Goal: Task Accomplishment & Management: Manage account settings

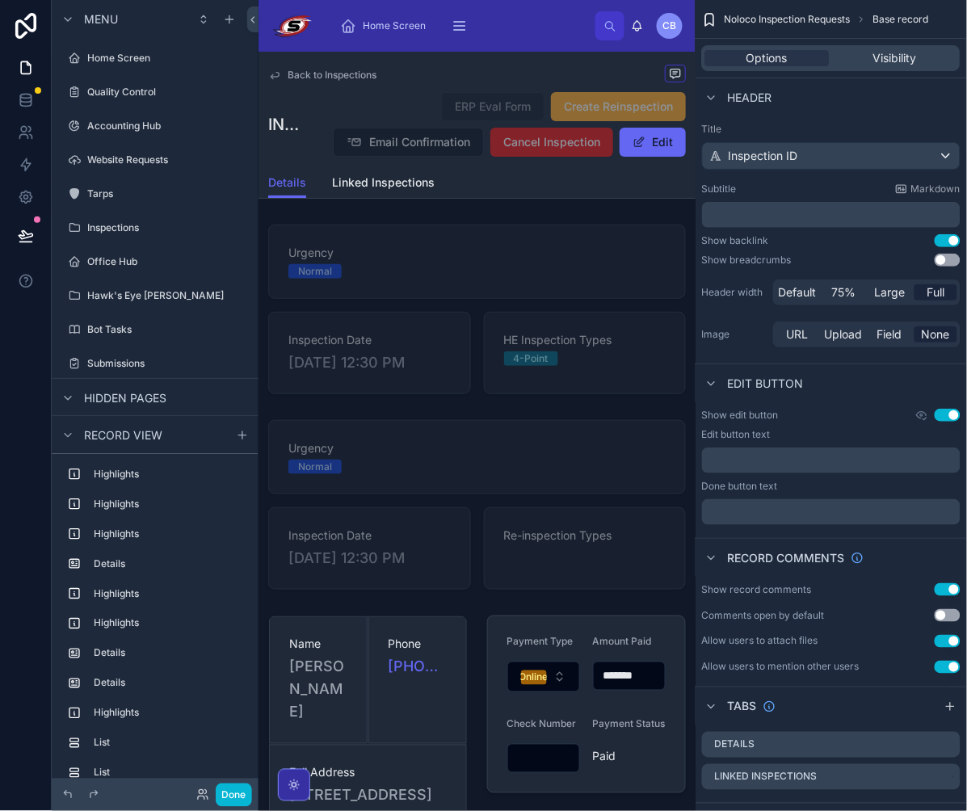
scroll to position [1792, 0]
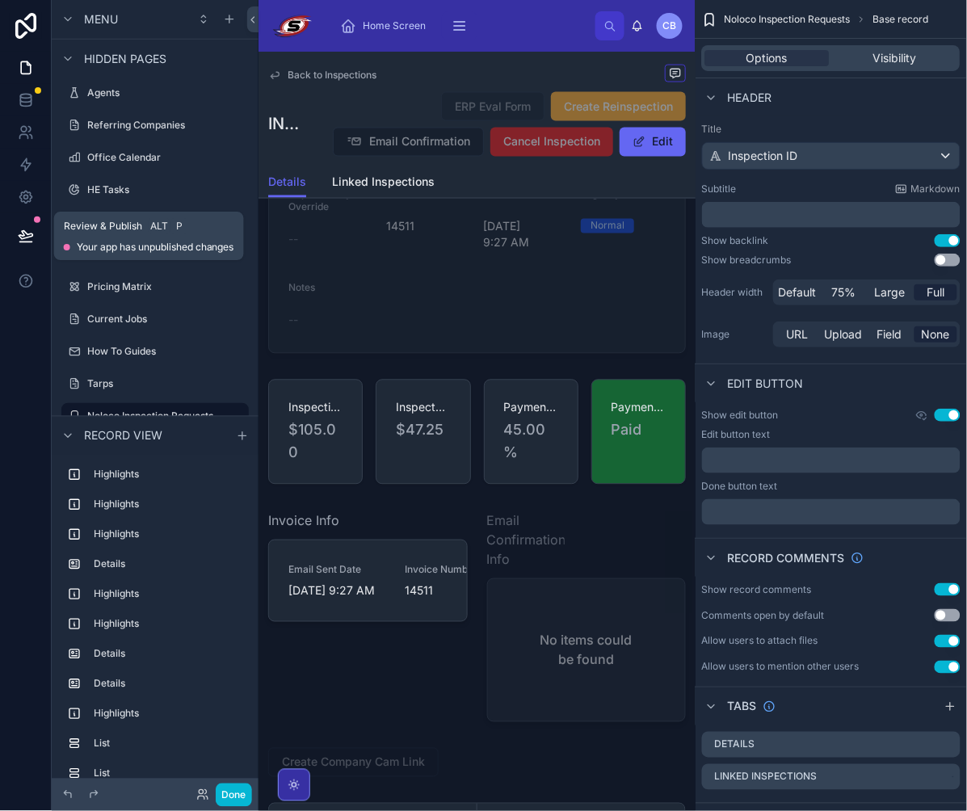
click at [27, 233] on icon at bounding box center [26, 236] width 16 height 16
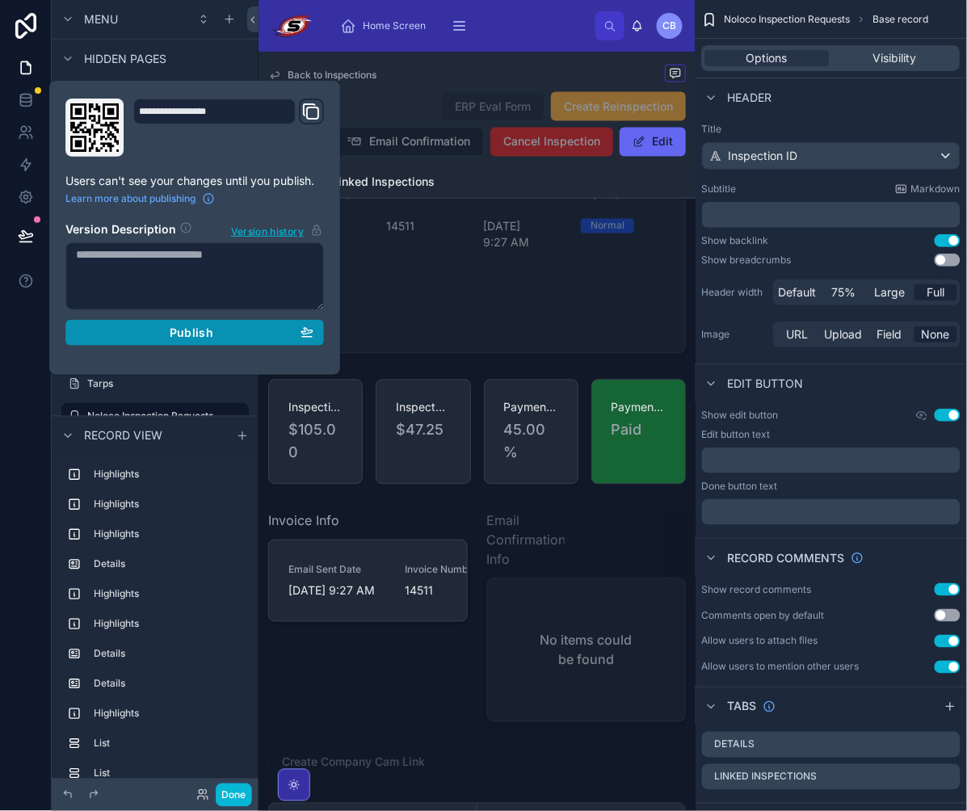
click at [197, 341] on button "Publish" at bounding box center [194, 333] width 259 height 26
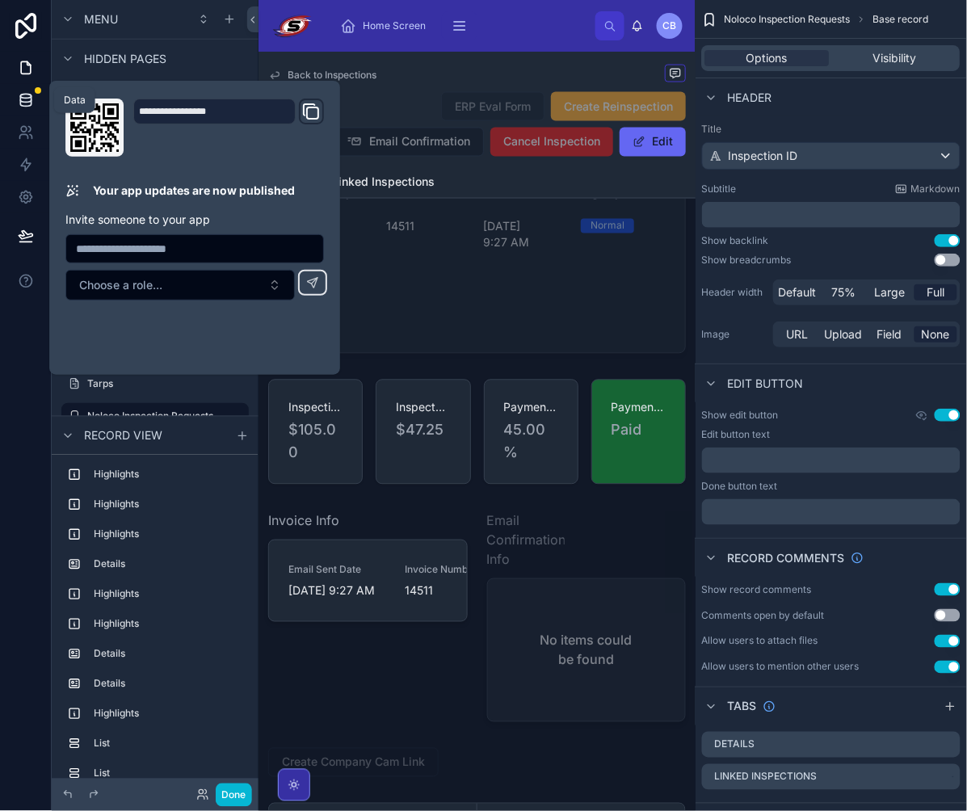
click at [20, 100] on icon at bounding box center [25, 103] width 11 height 6
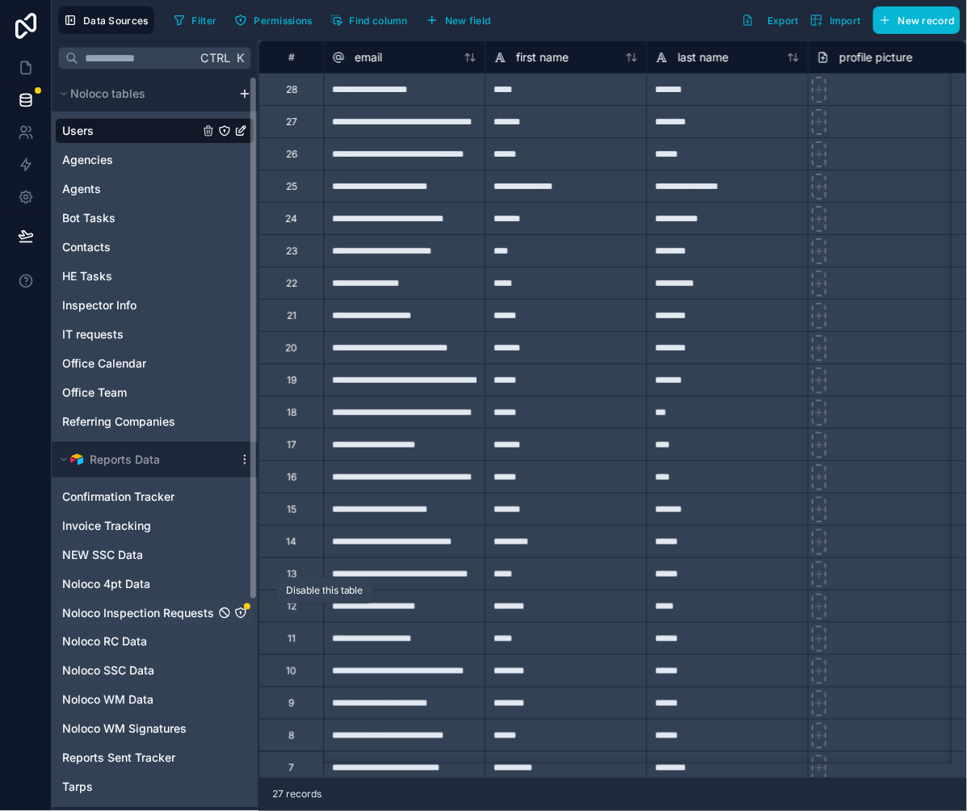
drag, startPoint x: 229, startPoint y: 611, endPoint x: 246, endPoint y: 611, distance: 17.8
click at [246, 611] on icon "Noloco Inspection Requests" at bounding box center [240, 613] width 13 height 13
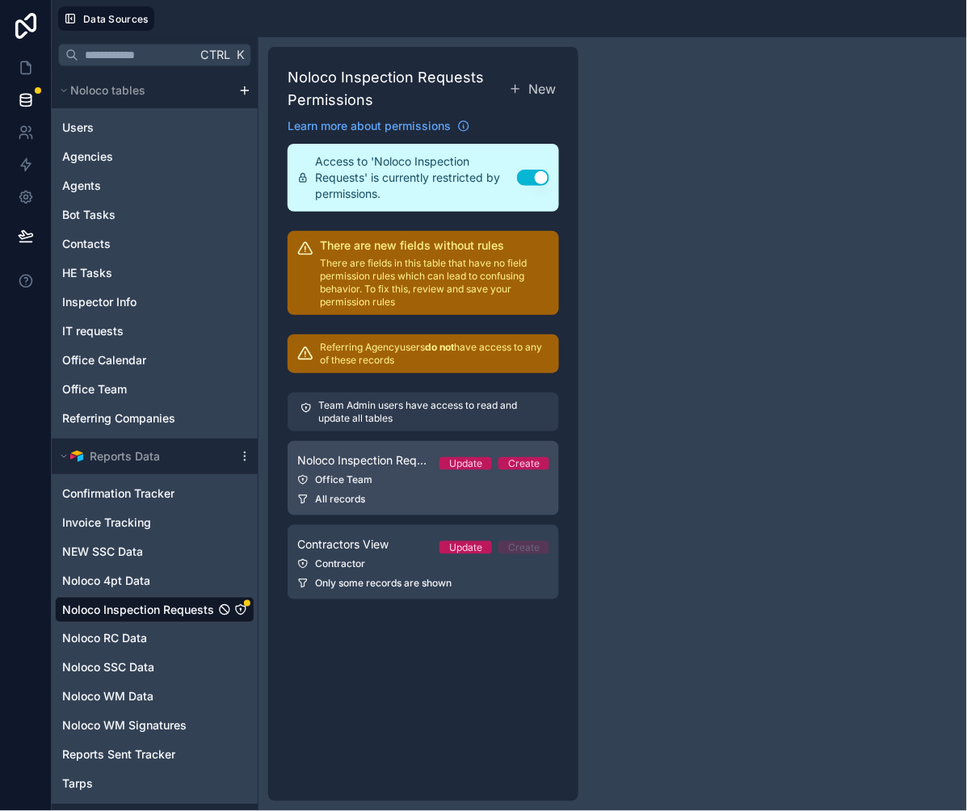
click at [414, 474] on div "Office Team" at bounding box center [423, 479] width 252 height 13
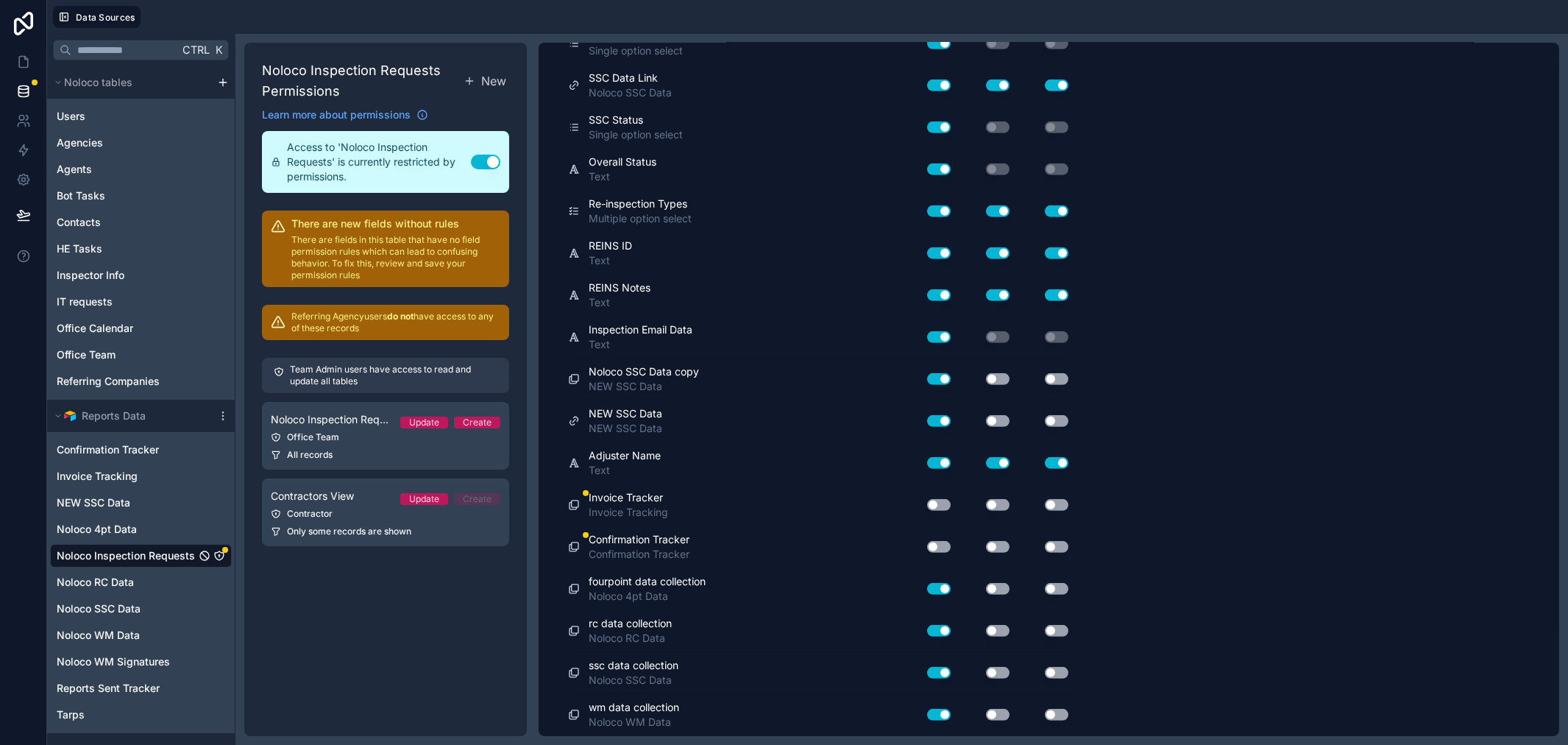
scroll to position [2035, 0]
drag, startPoint x: 940, startPoint y: 495, endPoint x: 939, endPoint y: 512, distance: 17.0
click at [880, 495] on div "Use setting" at bounding box center [933, 505] width 47 height 24
click at [880, 512] on div "Use setting" at bounding box center [933, 505] width 47 height 24
drag, startPoint x: 938, startPoint y: 501, endPoint x: 940, endPoint y: 543, distance: 42.0
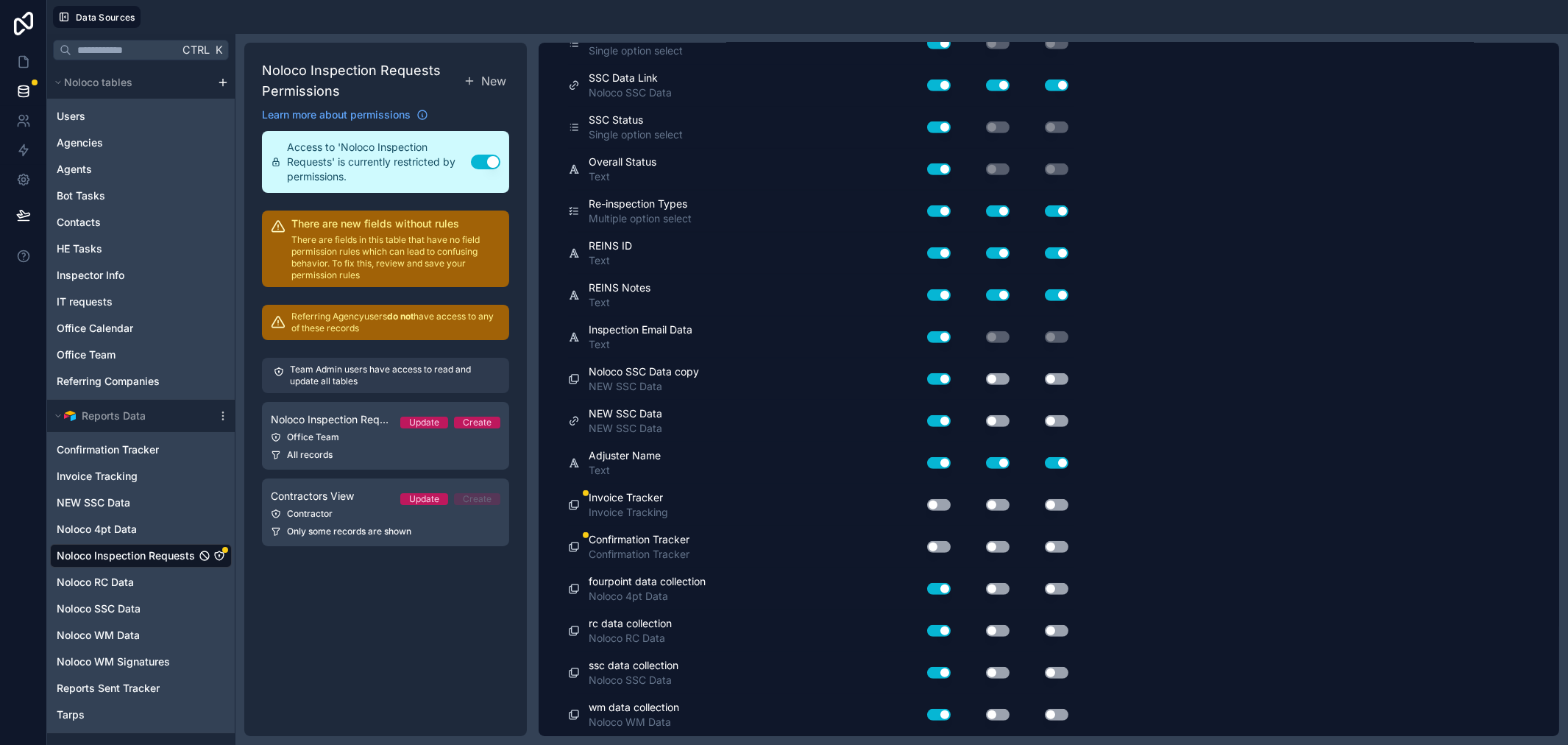
click at [880, 504] on button "Use setting" at bounding box center [939, 505] width 24 height 12
drag, startPoint x: 940, startPoint y: 543, endPoint x: 954, endPoint y: 526, distance: 22.0
click at [880, 542] on button "Use setting" at bounding box center [939, 546] width 24 height 12
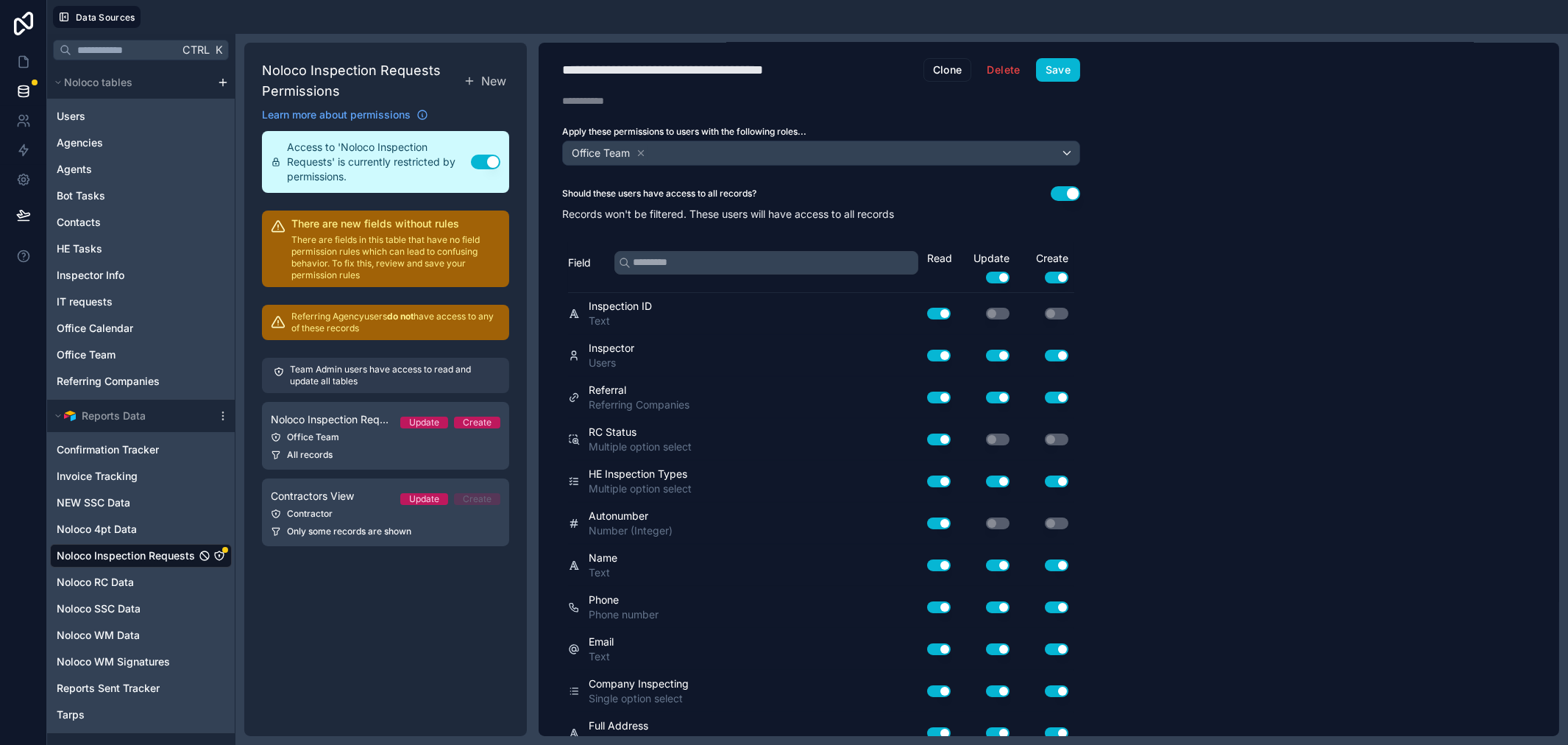
scroll to position [0, 0]
click at [880, 72] on button "Save" at bounding box center [1058, 72] width 44 height 24
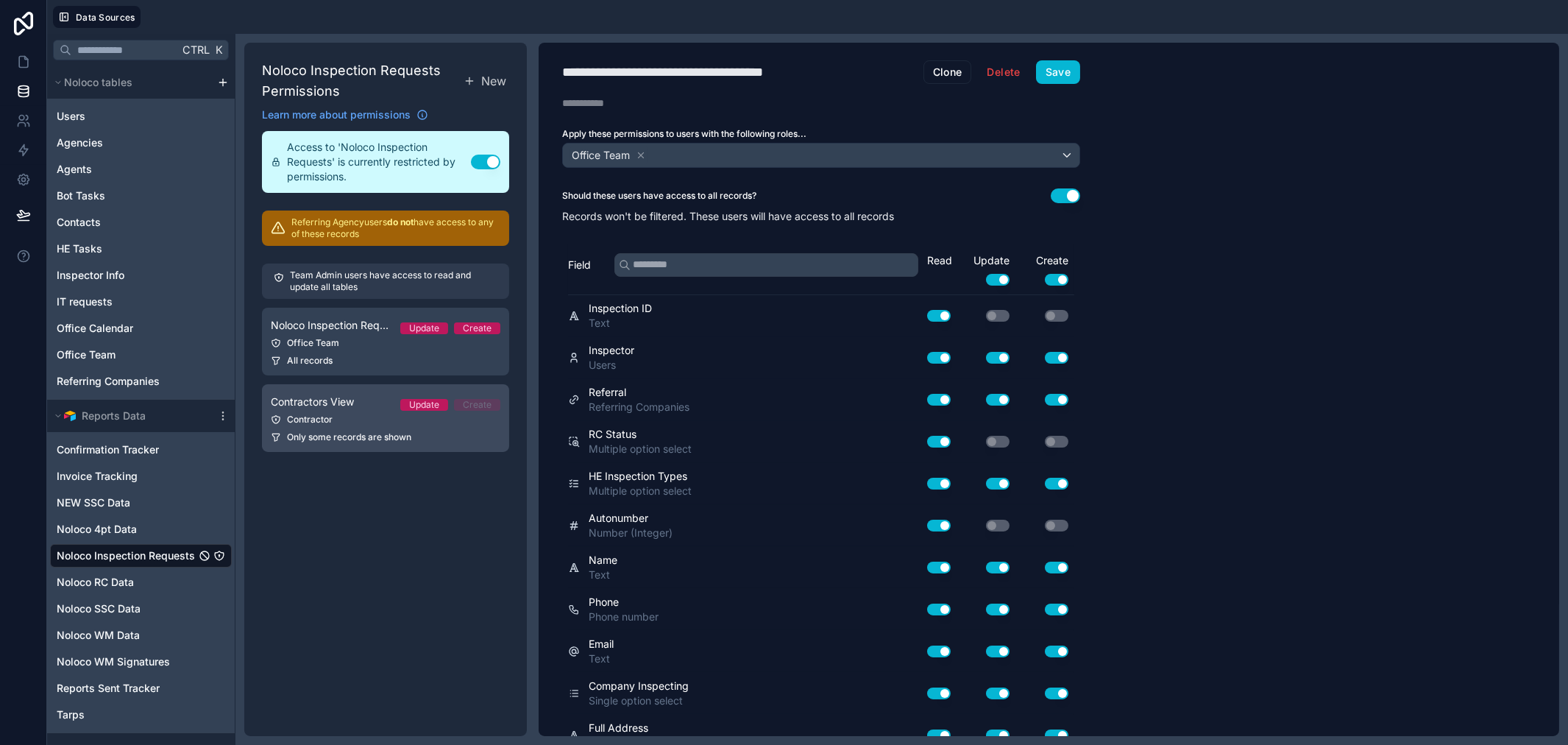
click at [357, 405] on div "Contractors View Update Create" at bounding box center [385, 401] width 230 height 17
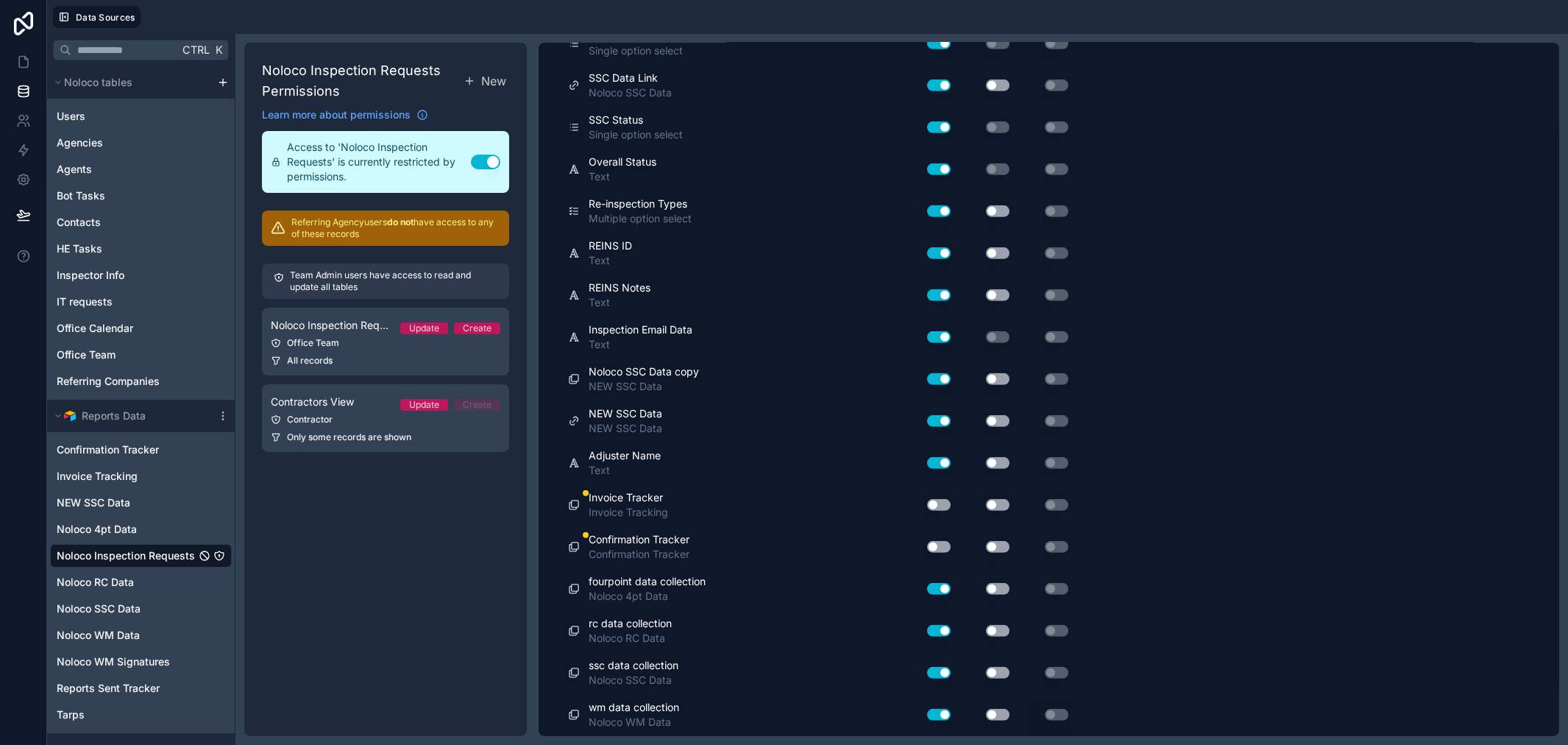
scroll to position [2159, 0]
click at [880, 507] on button "Use setting" at bounding box center [939, 505] width 24 height 12
click at [880, 538] on div "Use setting" at bounding box center [933, 546] width 47 height 24
click at [880, 537] on div "Use setting" at bounding box center [933, 546] width 47 height 24
click at [880, 546] on button "Use setting" at bounding box center [939, 546] width 24 height 12
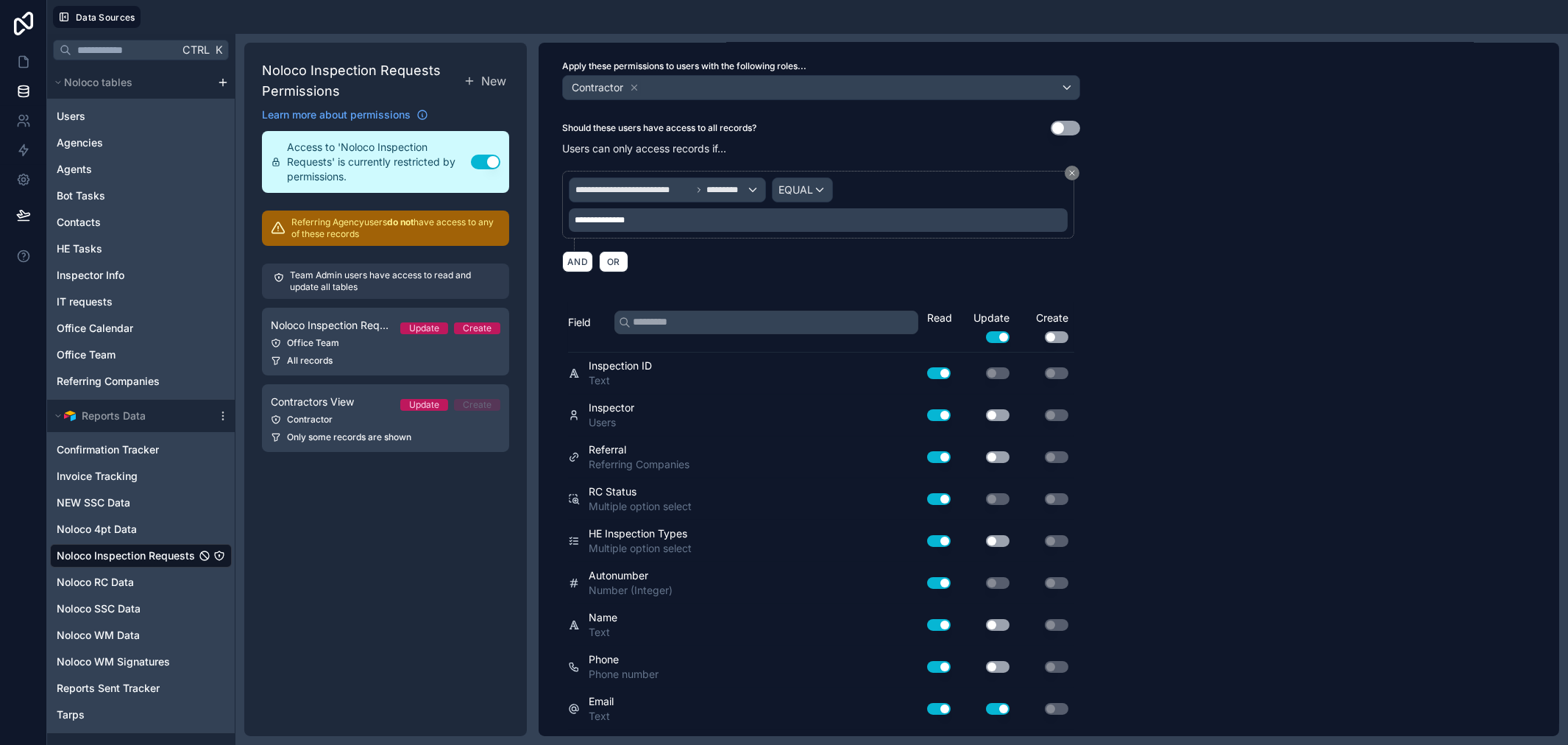
scroll to position [0, 0]
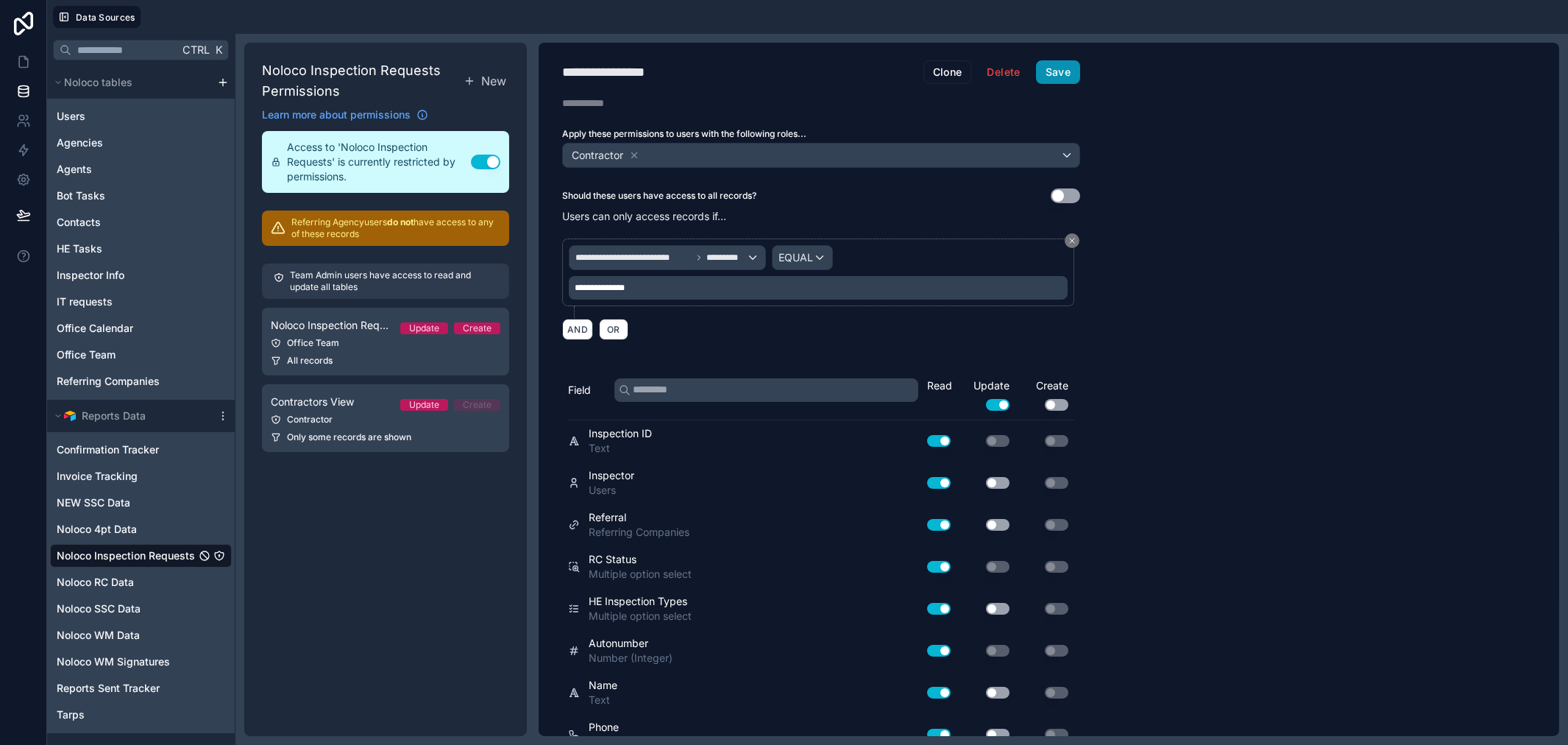
click at [880, 69] on button "Save" at bounding box center [1058, 72] width 44 height 24
click at [20, 75] on link at bounding box center [23, 62] width 46 height 29
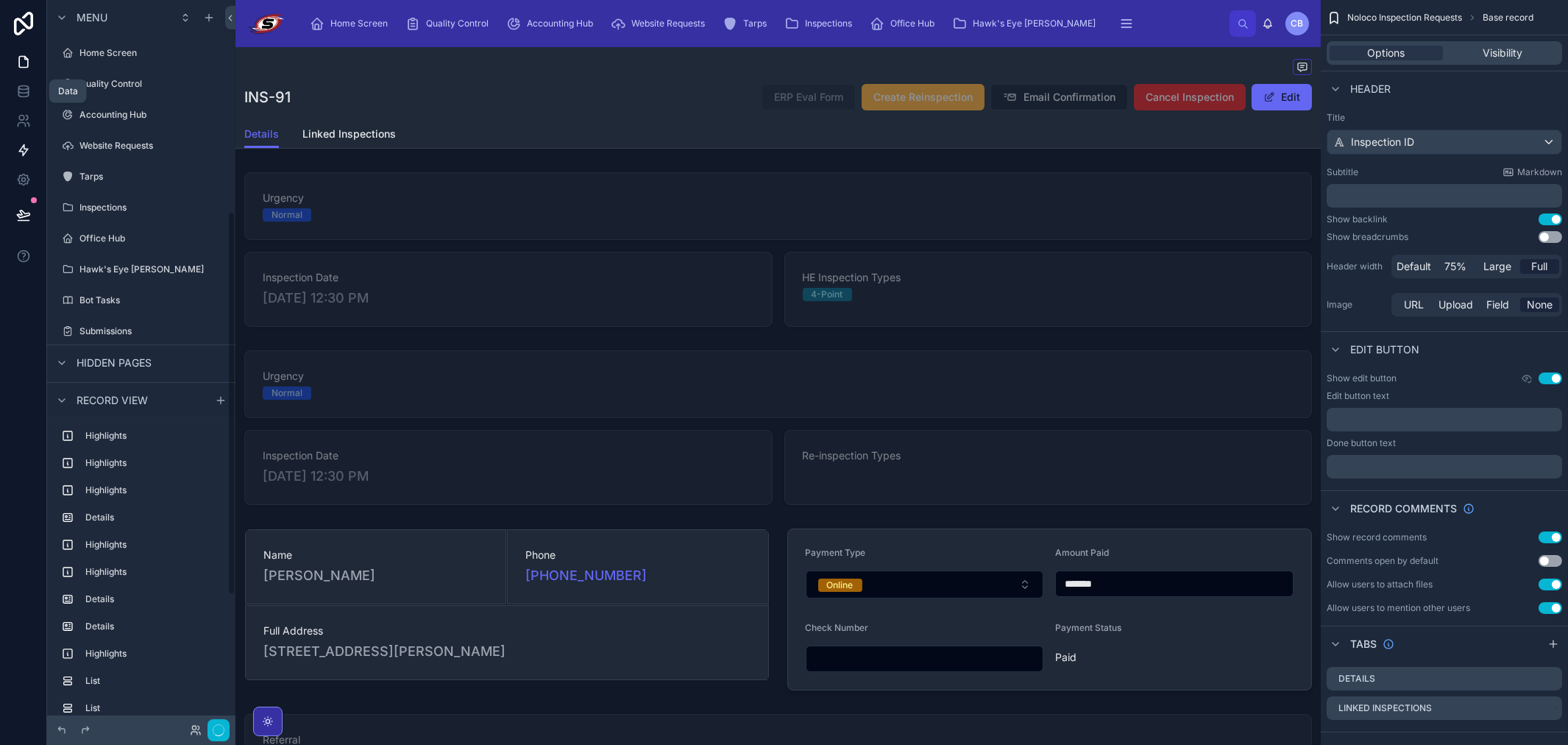
scroll to position [400, 0]
click at [16, 120] on icon at bounding box center [24, 120] width 15 height 15
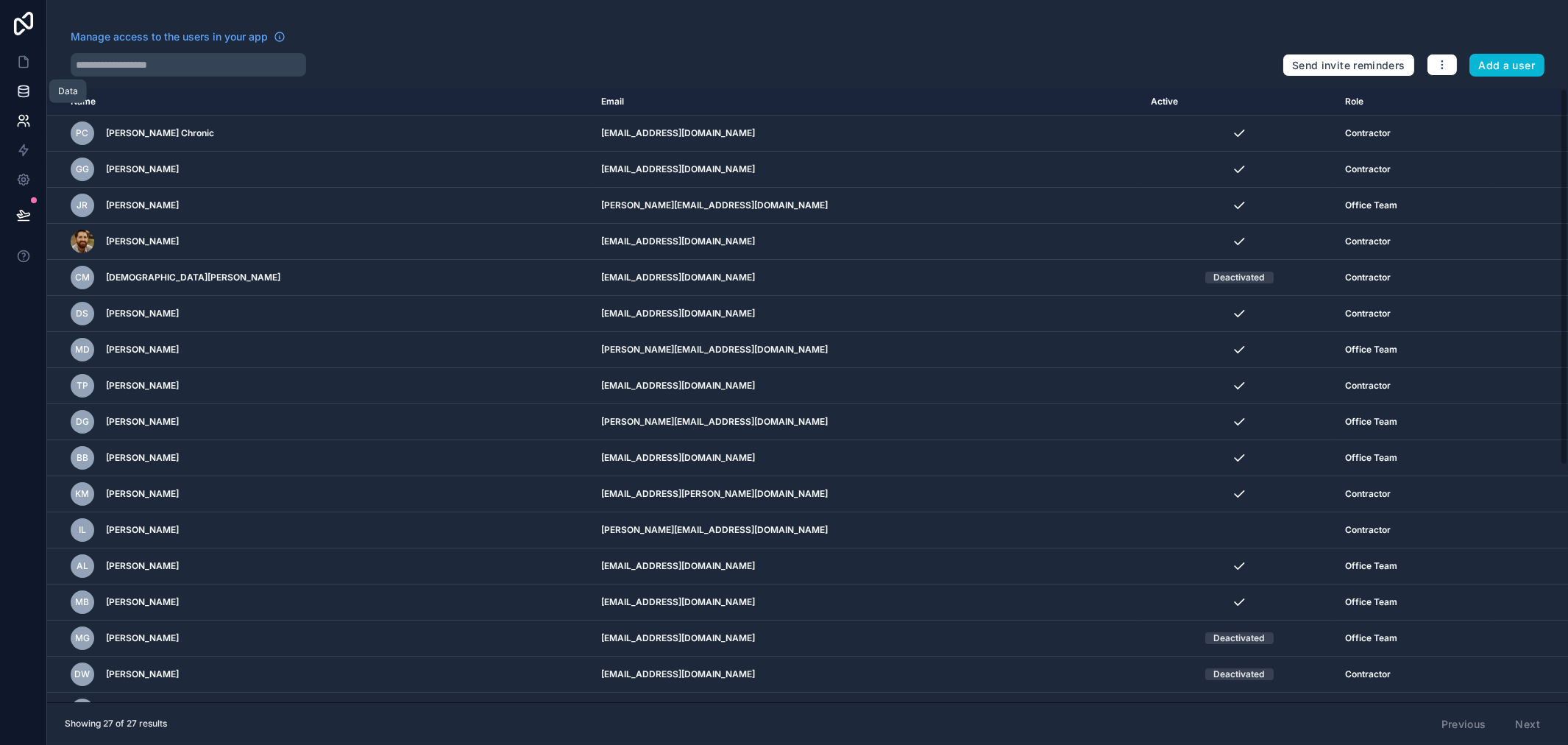
click at [25, 90] on icon at bounding box center [23, 88] width 10 height 4
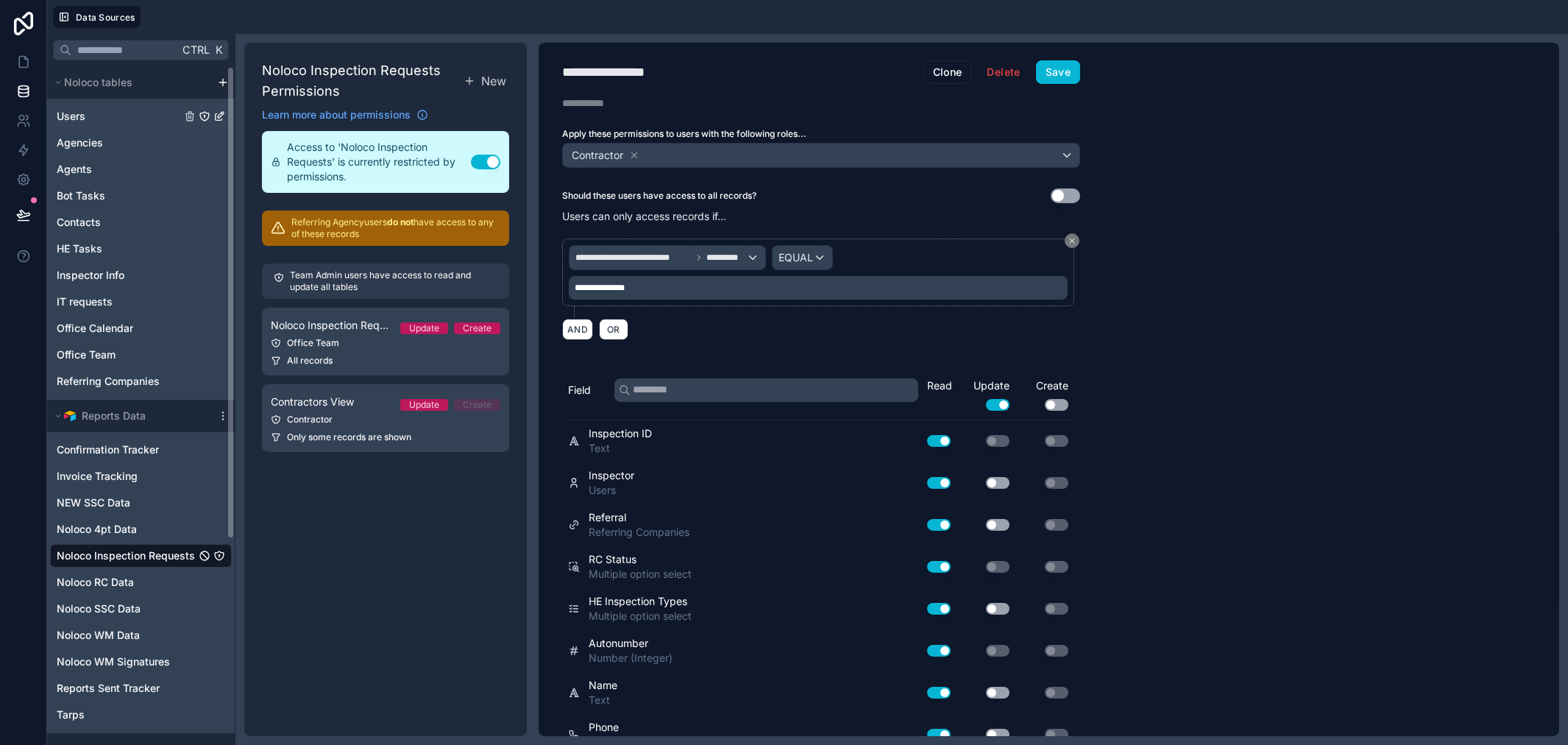
click at [101, 107] on link "Users" at bounding box center [141, 117] width 182 height 24
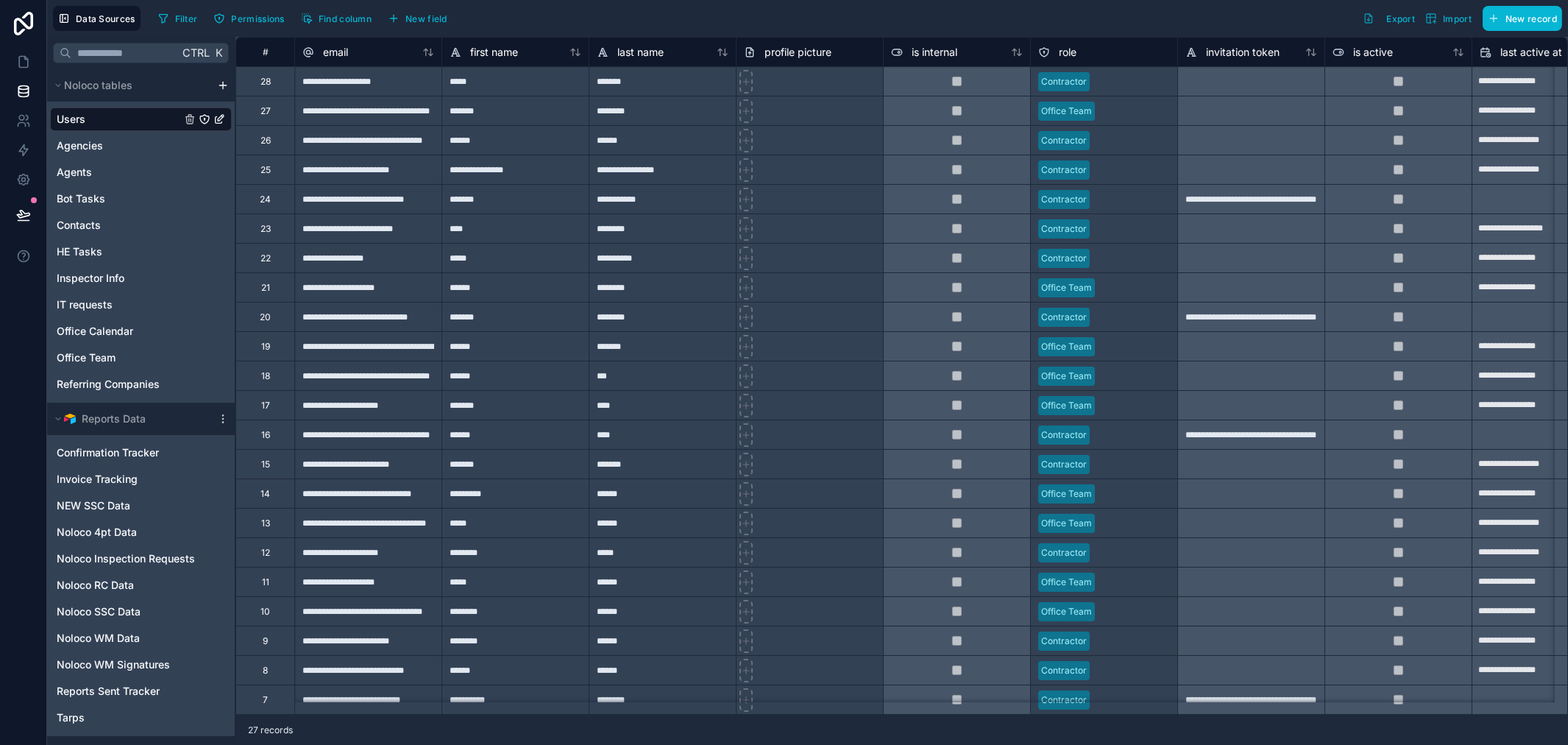
click at [785, 17] on div "Filter Permissions Find column New field Export Import New record" at bounding box center [857, 17] width 1410 height 25
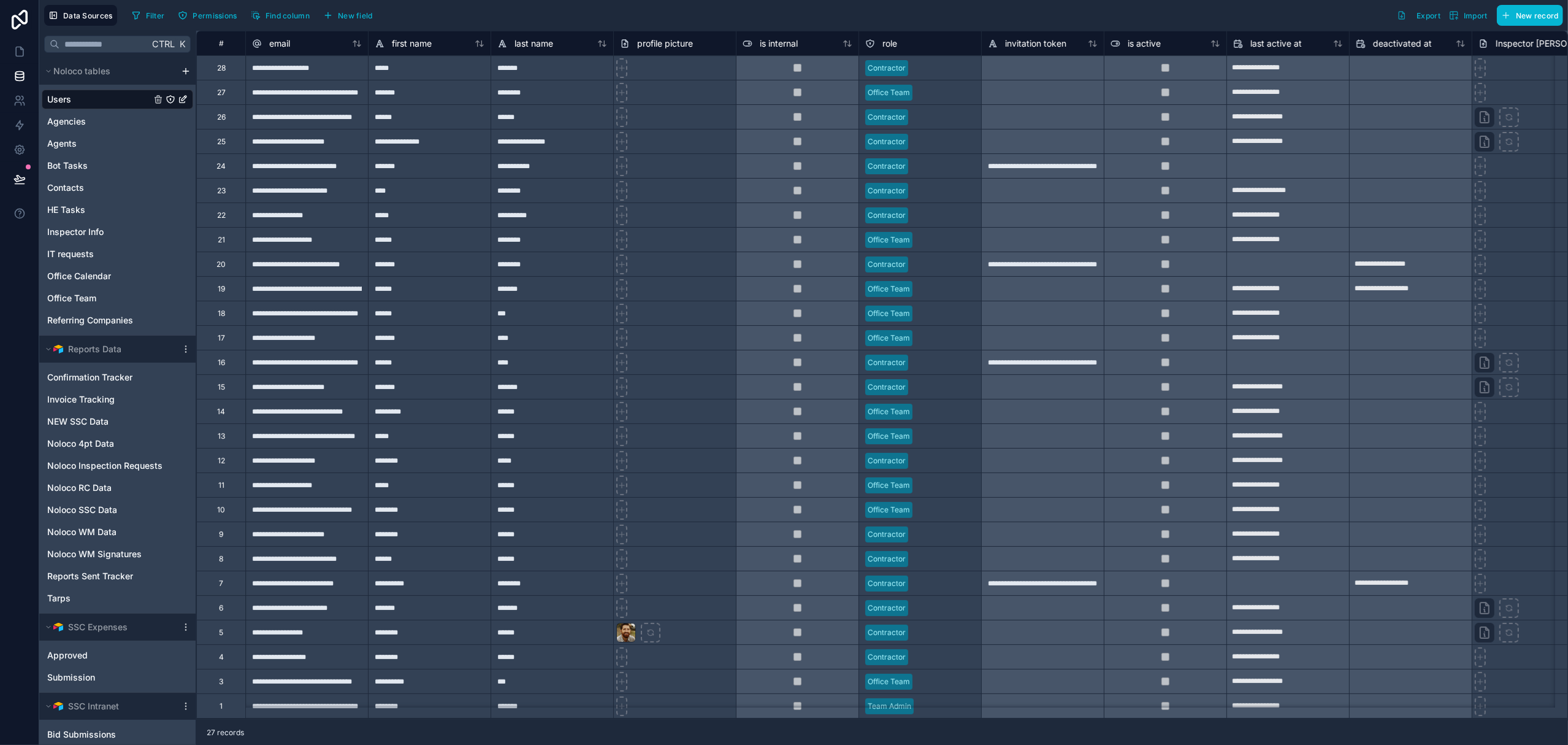
scroll to position [11, 0]
click at [733, 183] on div at bounding box center [1533, 190] width 123 height 24
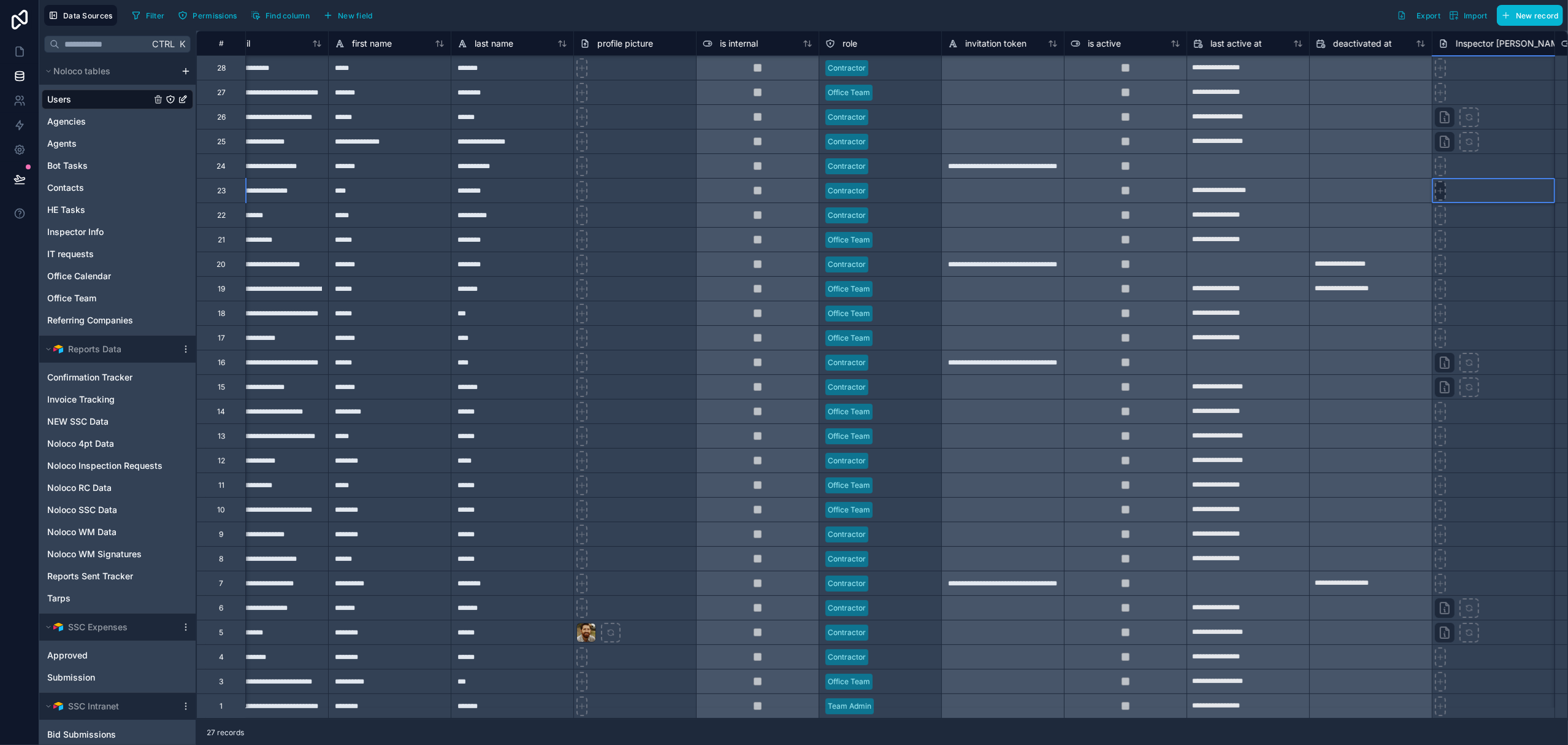
click at [733, 187] on icon at bounding box center [1440, 191] width 8 height 8
type input "**********"
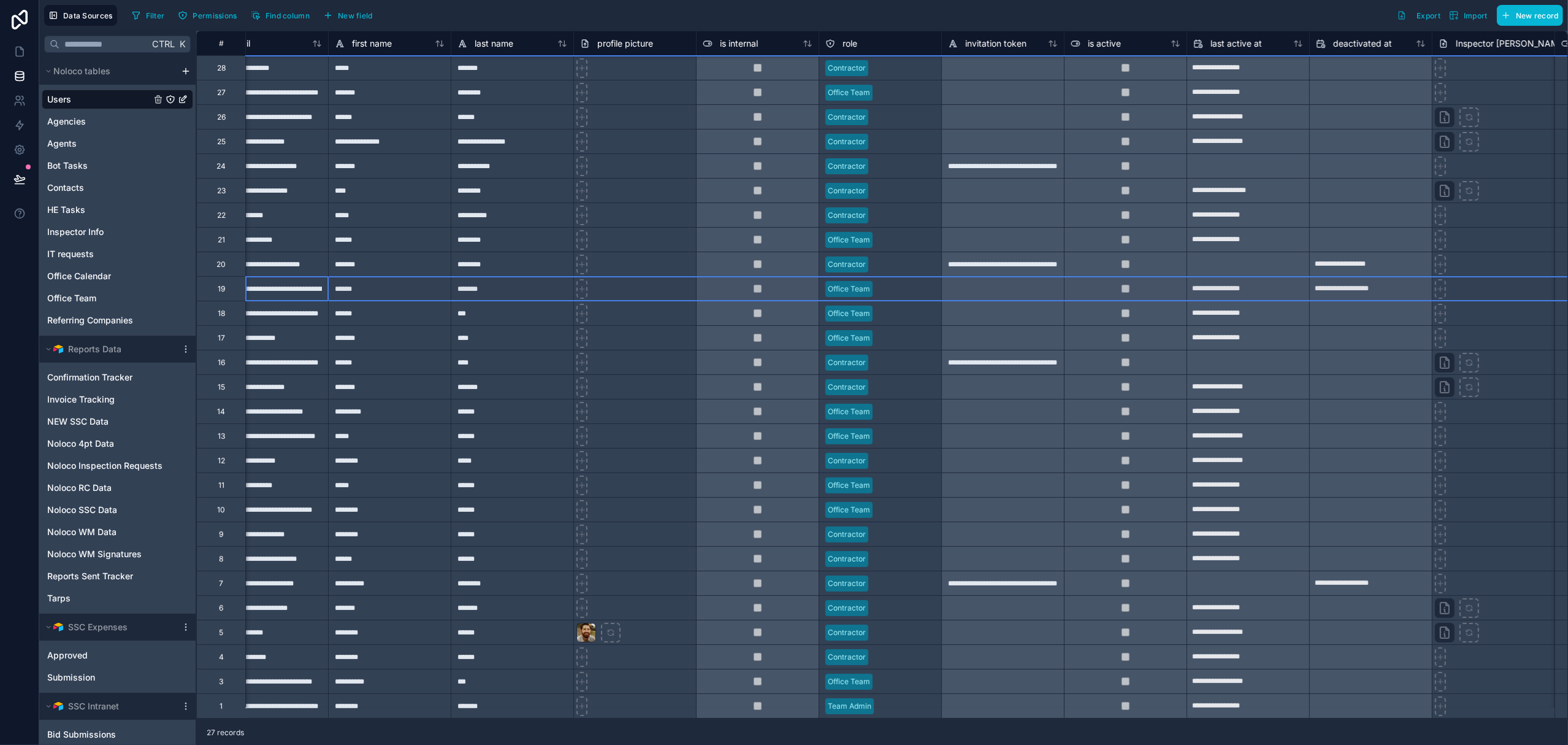
click at [234, 283] on div "19" at bounding box center [221, 289] width 49 height 24
drag, startPoint x: 1431, startPoint y: 453, endPoint x: 1440, endPoint y: 450, distance: 9.5
click at [733, 450] on div at bounding box center [1493, 460] width 123 height 24
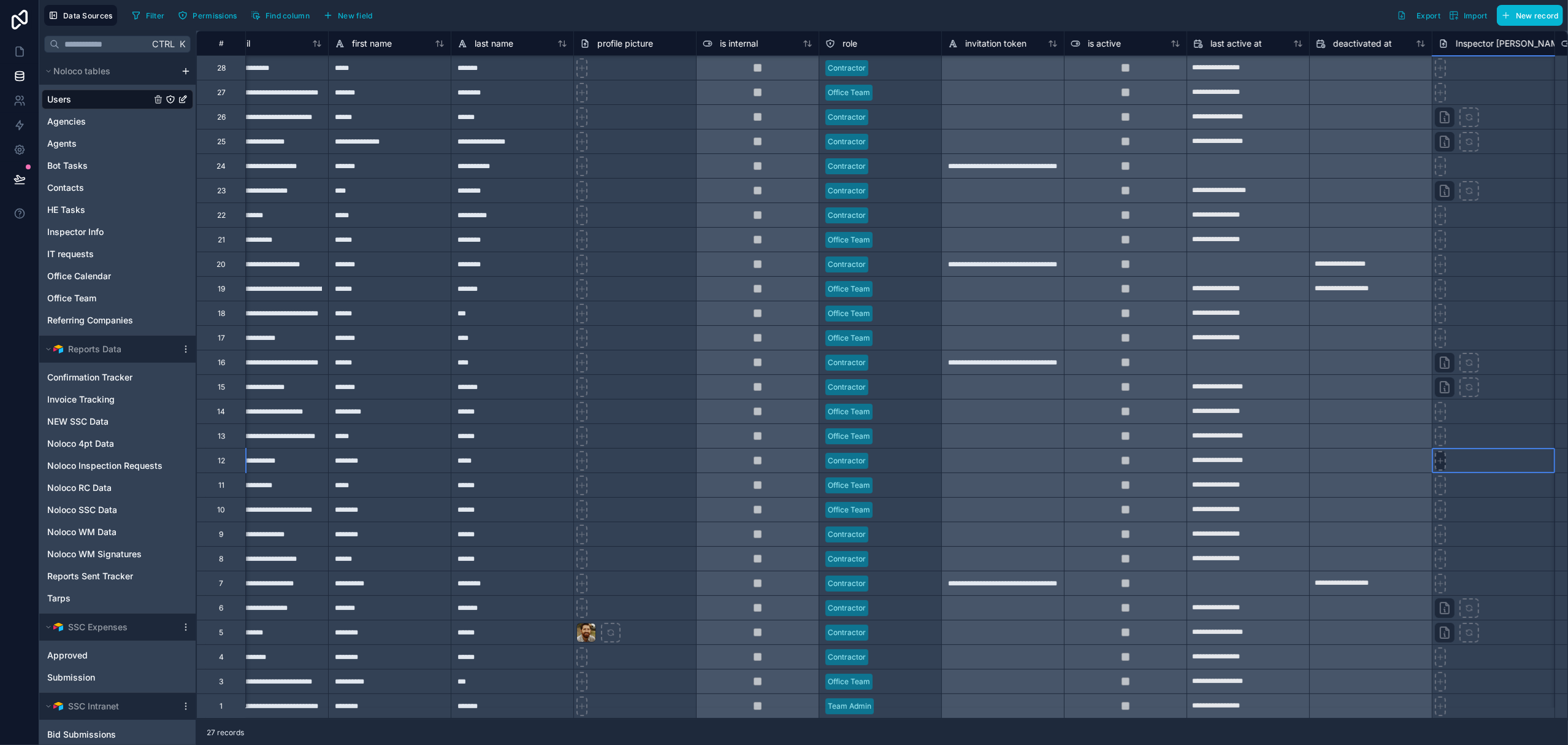
click at [733, 456] on icon at bounding box center [1440, 460] width 8 height 8
type input "**********"
click at [429, 531] on div "*******" at bounding box center [389, 534] width 123 height 24
click at [436, 555] on div "*****" at bounding box center [389, 558] width 123 height 24
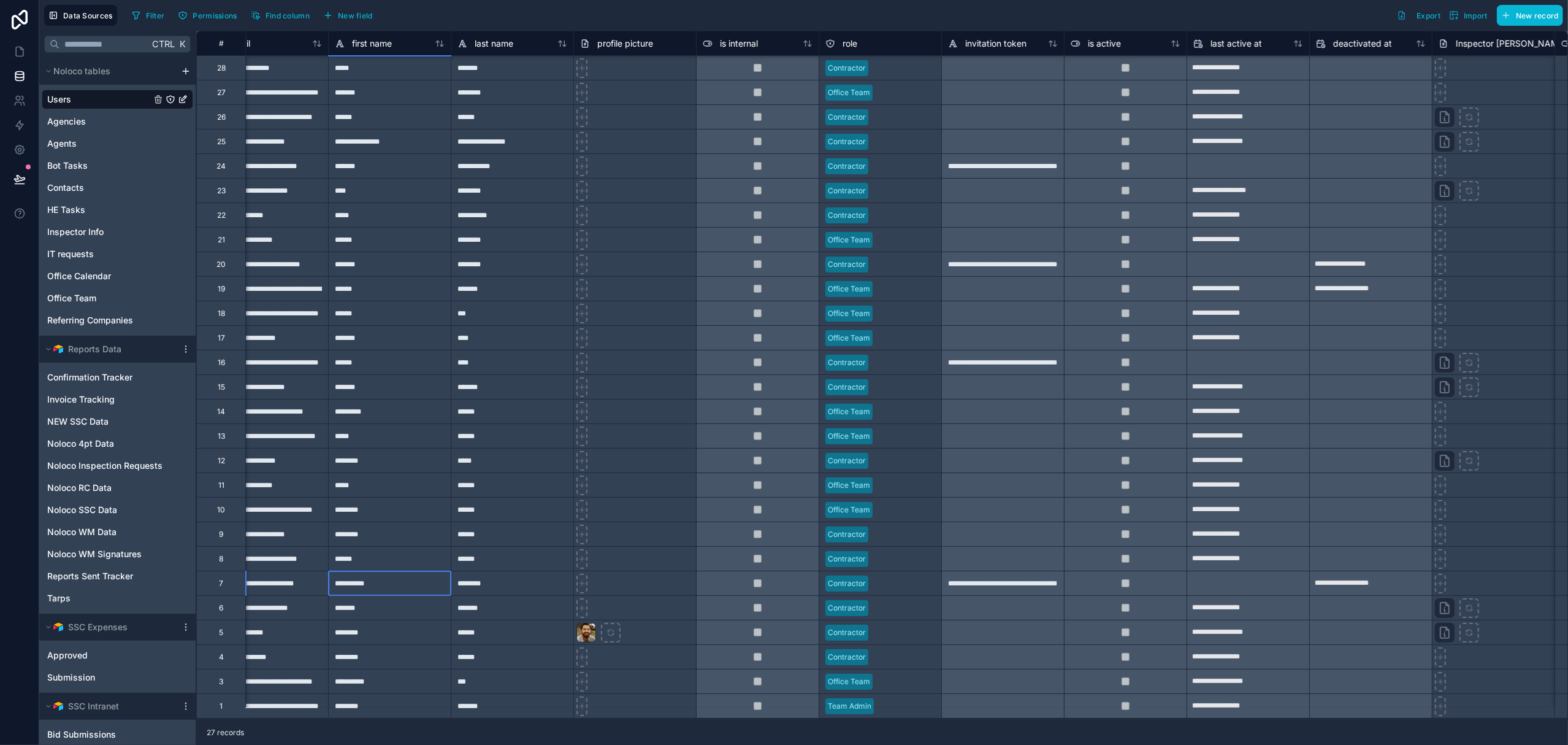
click at [429, 579] on div "*********" at bounding box center [389, 582] width 123 height 24
click at [429, 595] on div "******" at bounding box center [389, 608] width 123 height 24
click at [435, 615] on div "********" at bounding box center [389, 632] width 123 height 24
click at [429, 615] on div "*******" at bounding box center [389, 656] width 123 height 24
click at [423, 615] on div "**********" at bounding box center [389, 681] width 123 height 24
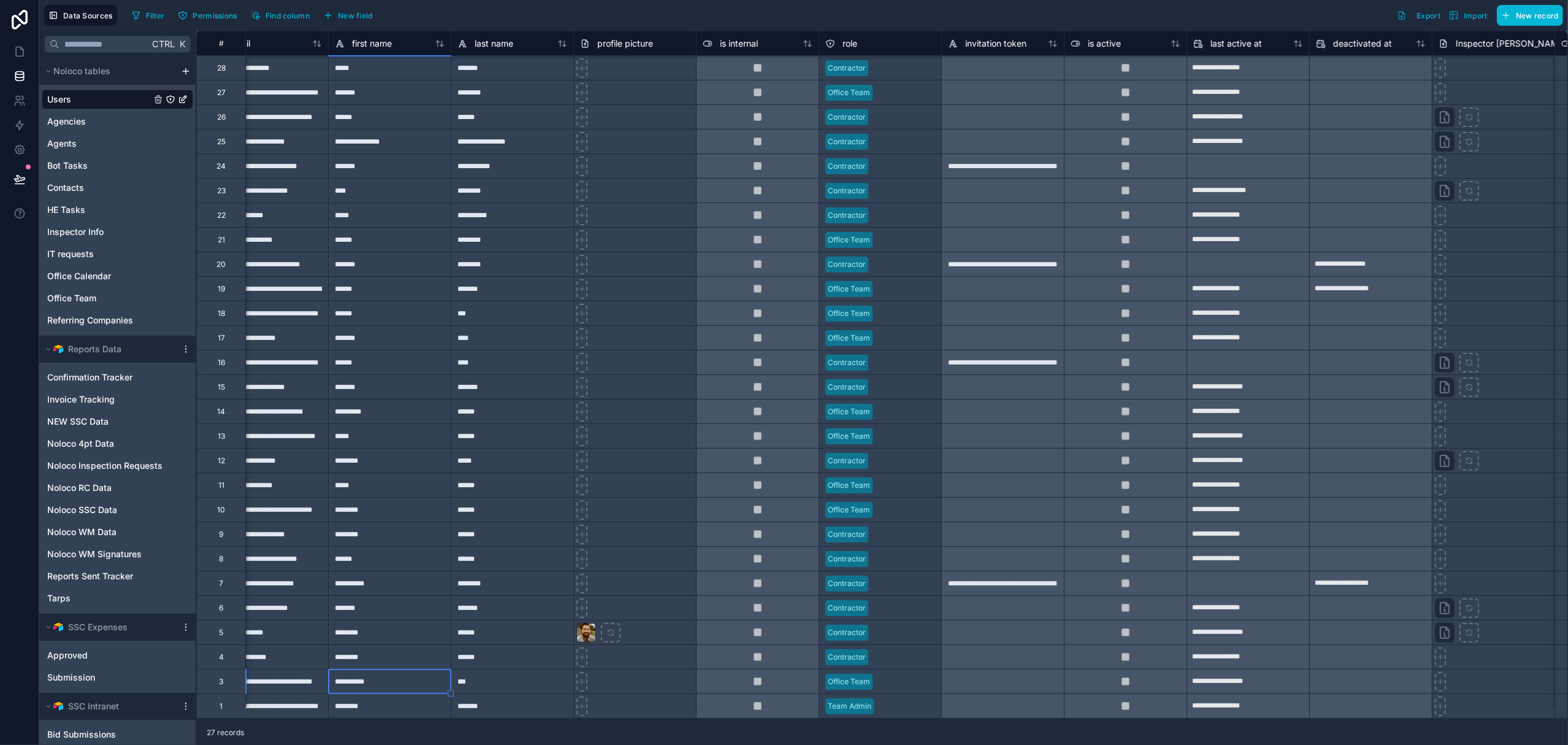
click at [428, 615] on div "*******" at bounding box center [389, 706] width 123 height 24
click at [18, 171] on button at bounding box center [20, 178] width 27 height 34
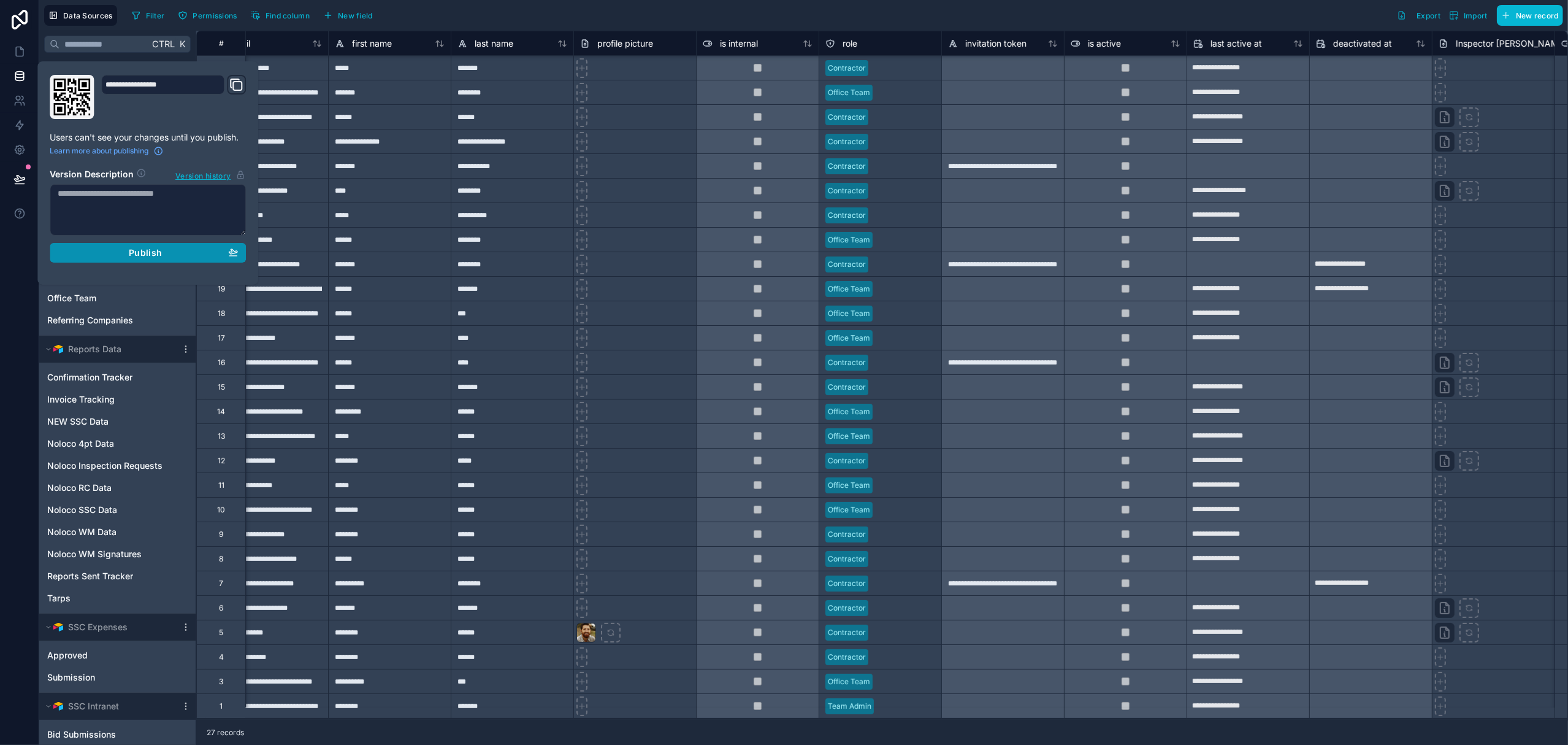
click at [151, 260] on button "Publish" at bounding box center [147, 253] width 197 height 20
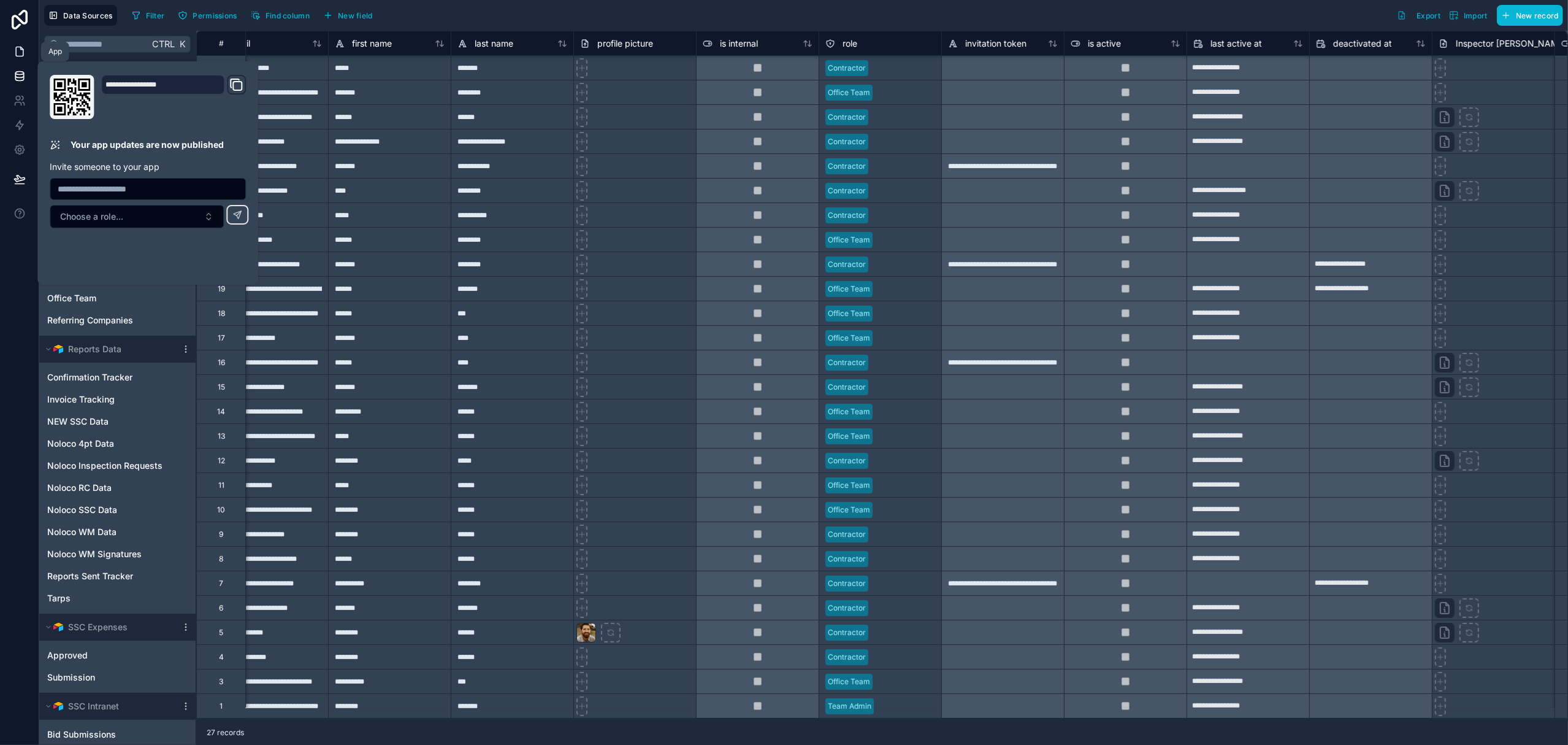
click at [12, 55] on link at bounding box center [19, 52] width 39 height 24
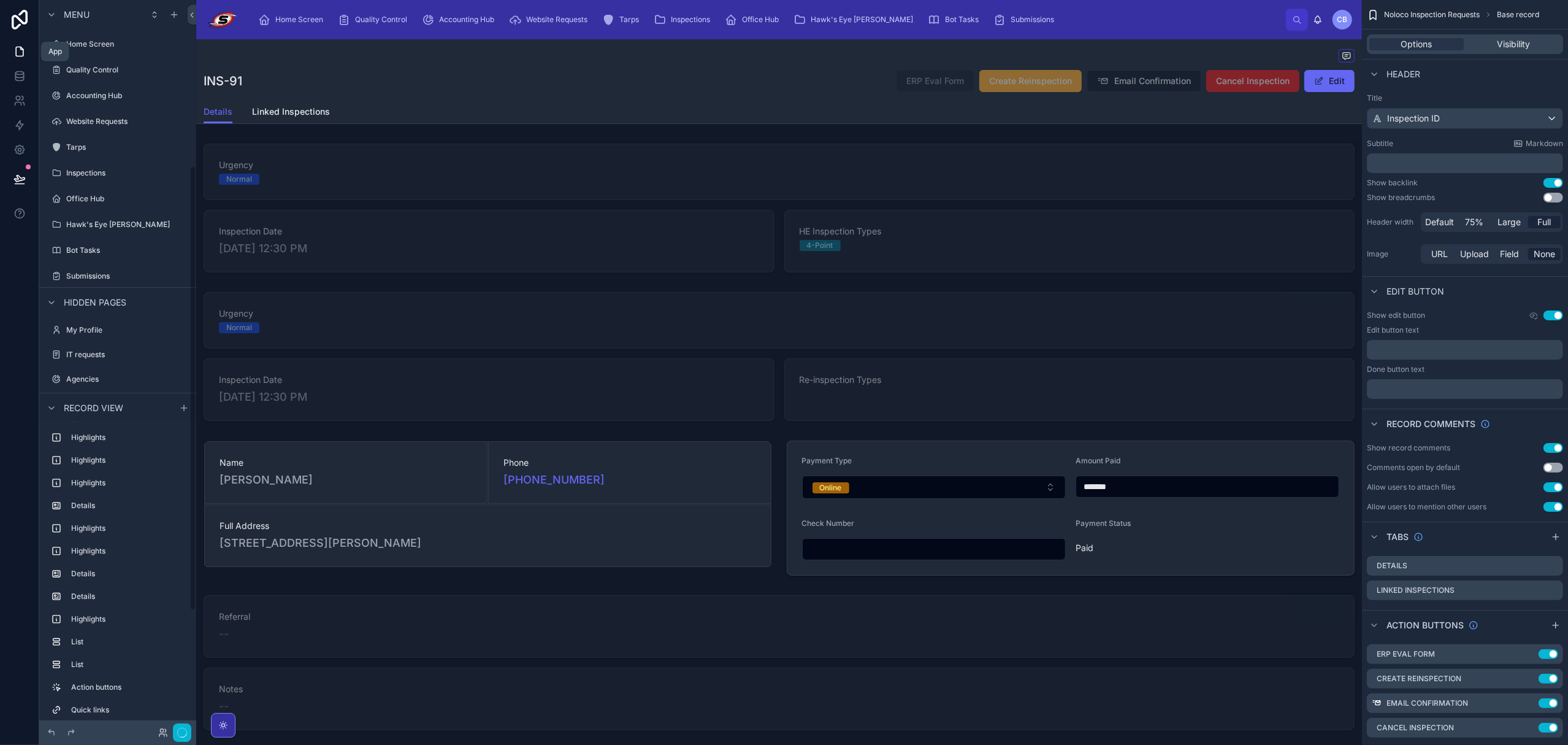
scroll to position [271, 0]
click at [189, 11] on icon at bounding box center [191, 15] width 8 height 9
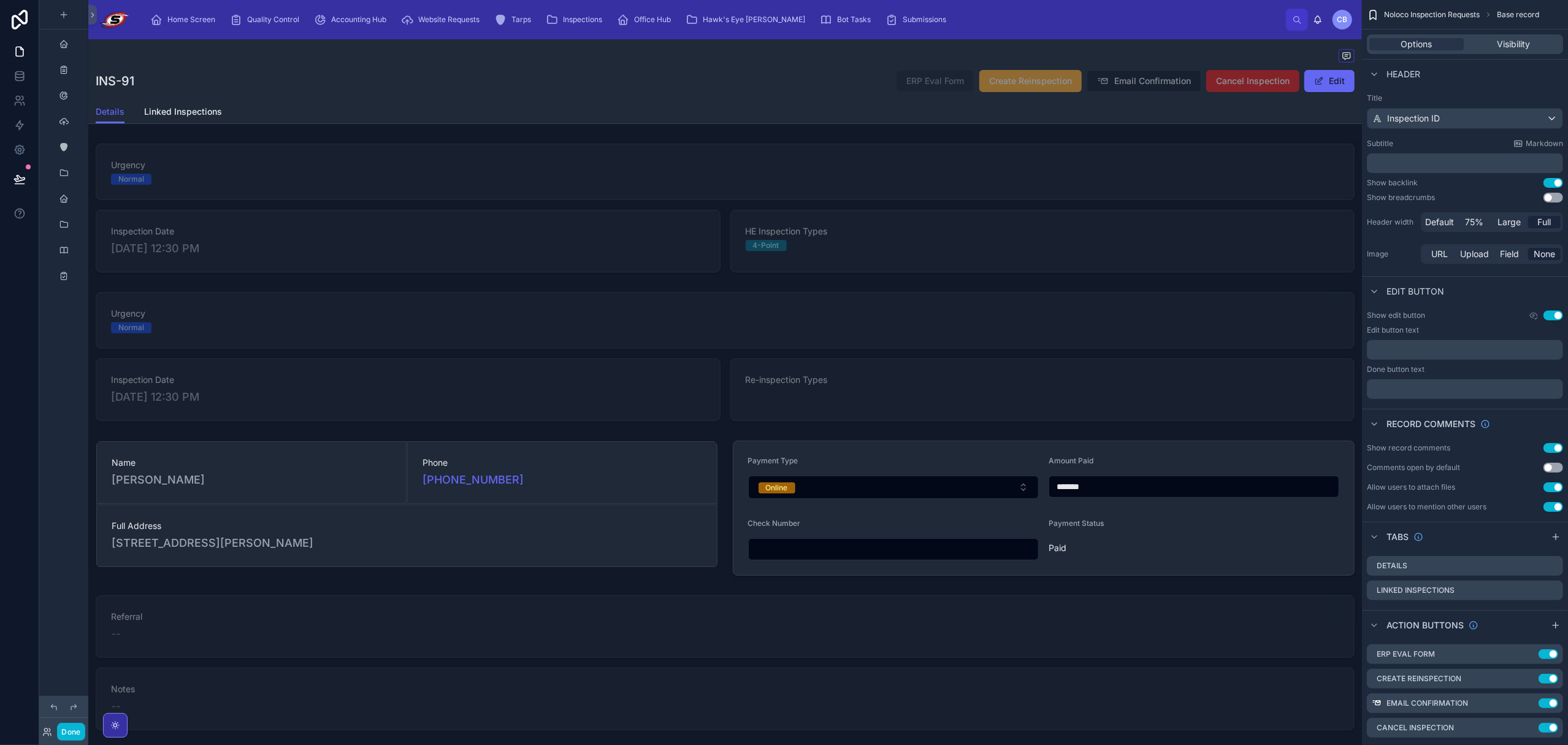
scroll to position [0, 0]
click at [72, 615] on button "Done" at bounding box center [71, 731] width 27 height 17
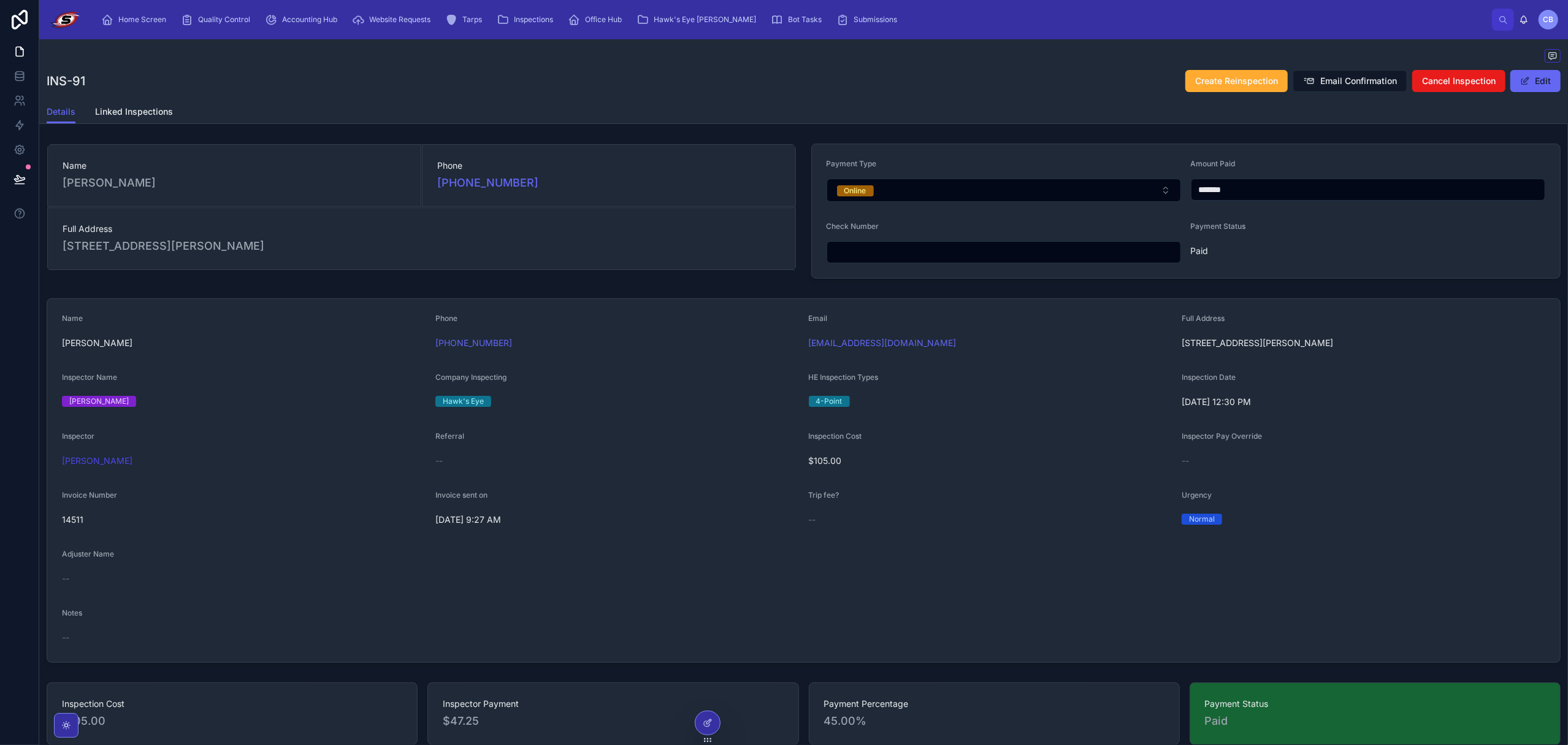
drag, startPoint x: 1534, startPoint y: 12, endPoint x: 1541, endPoint y: 14, distance: 7.3
click at [733, 12] on div "[PERSON_NAME]" at bounding box center [1538, 20] width 39 height 20
click at [733, 14] on span "CB" at bounding box center [1548, 19] width 11 height 10
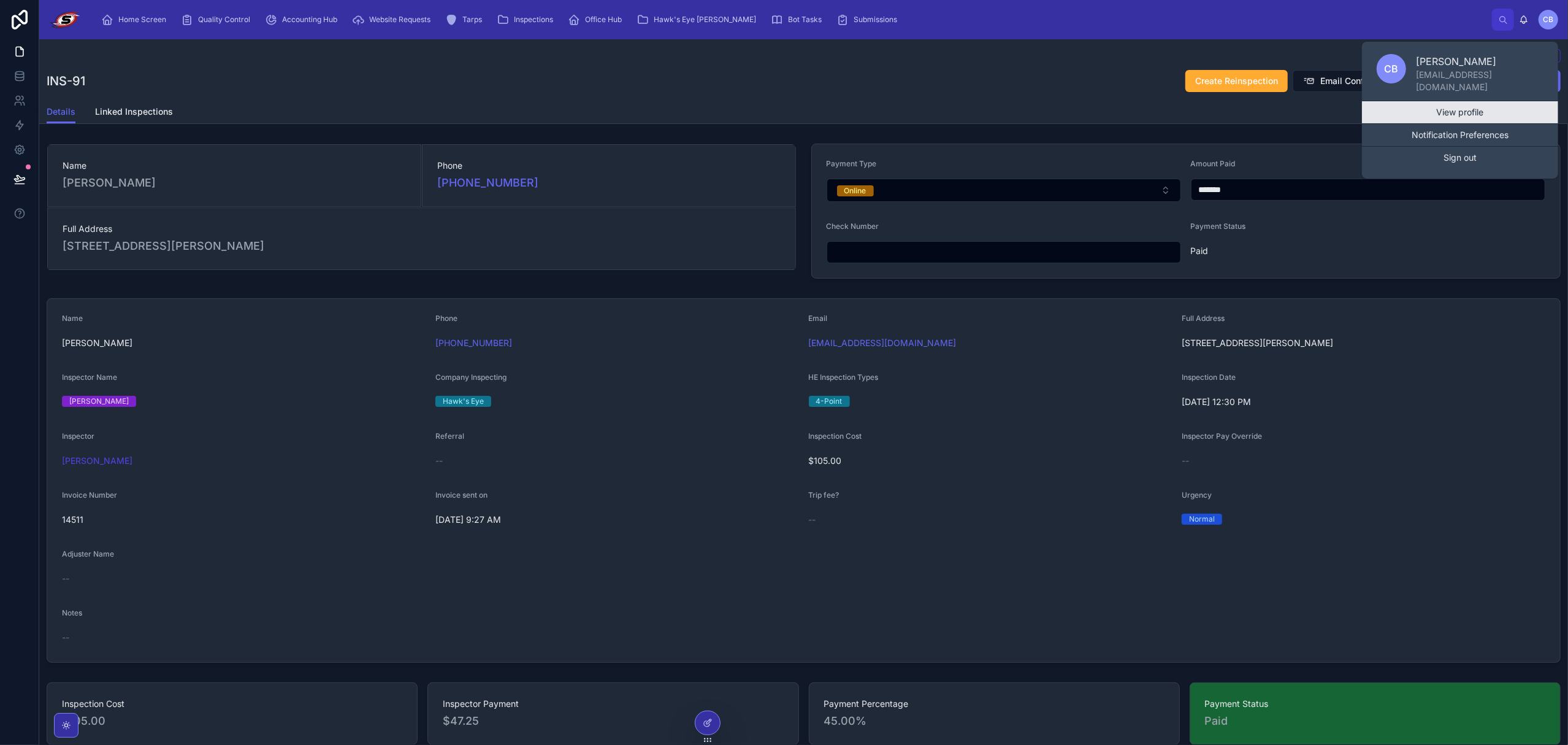
click at [733, 101] on link "View profile" at bounding box center [1459, 112] width 197 height 22
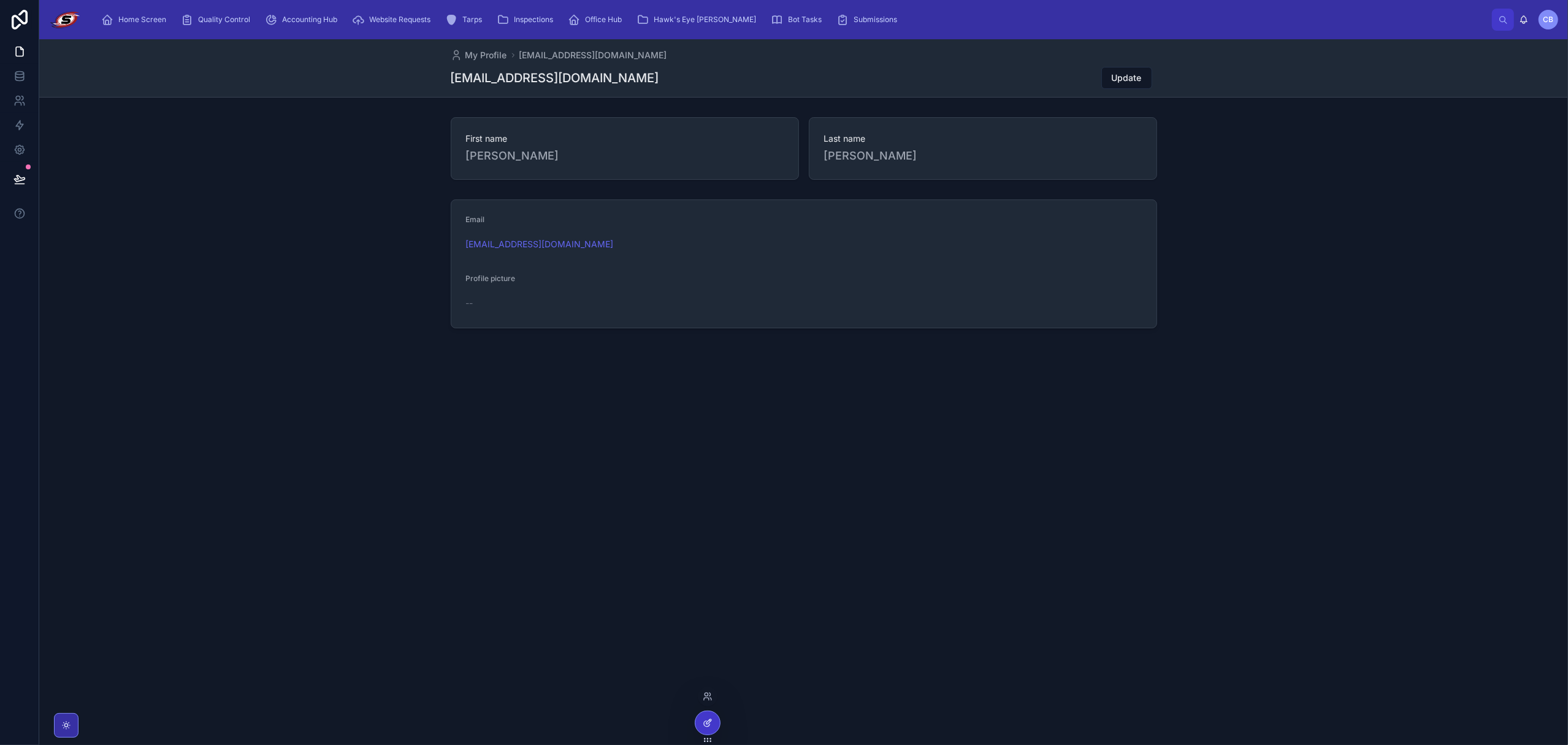
click at [710, 615] on icon at bounding box center [707, 722] width 10 height 10
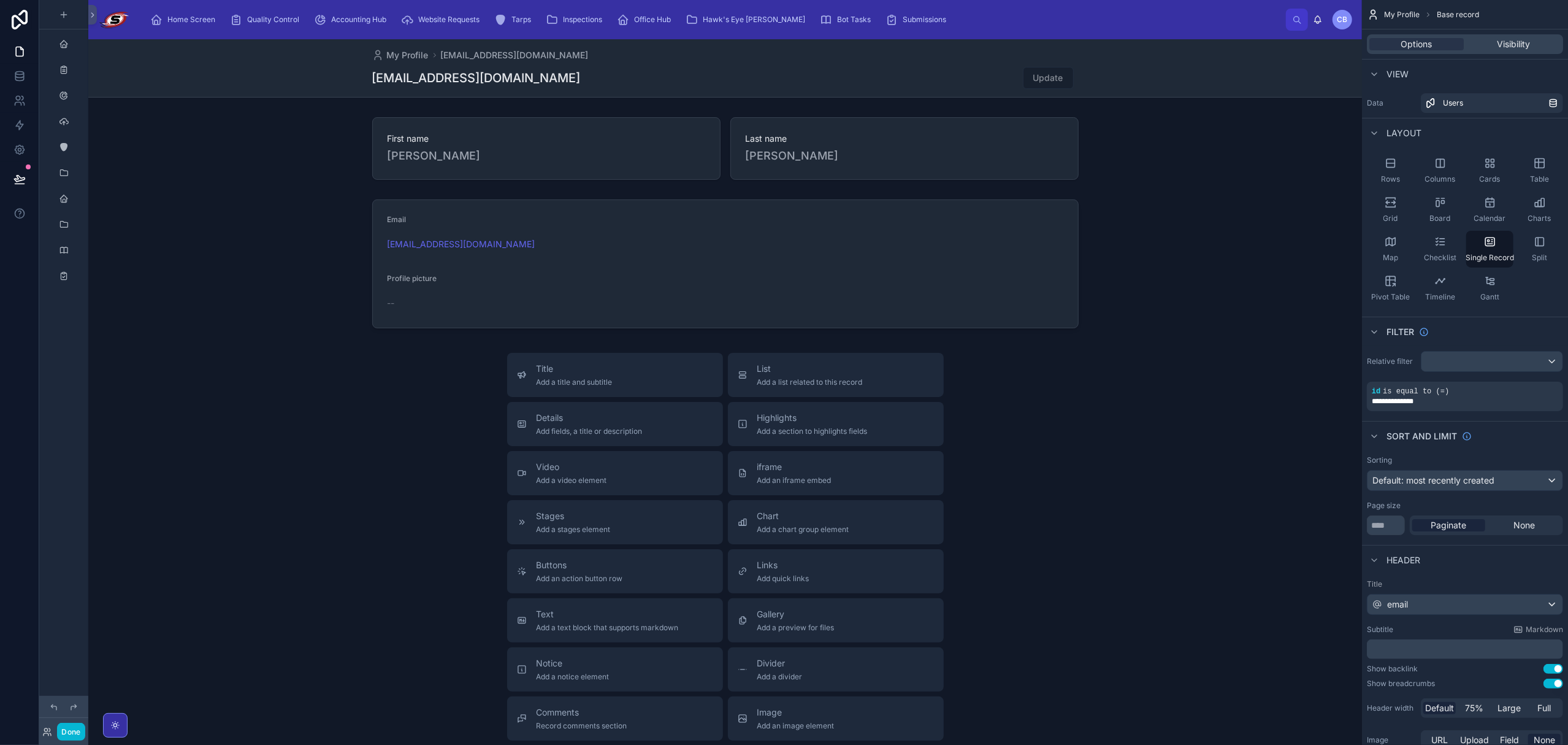
click at [733, 264] on div at bounding box center [725, 463] width 1274 height 848
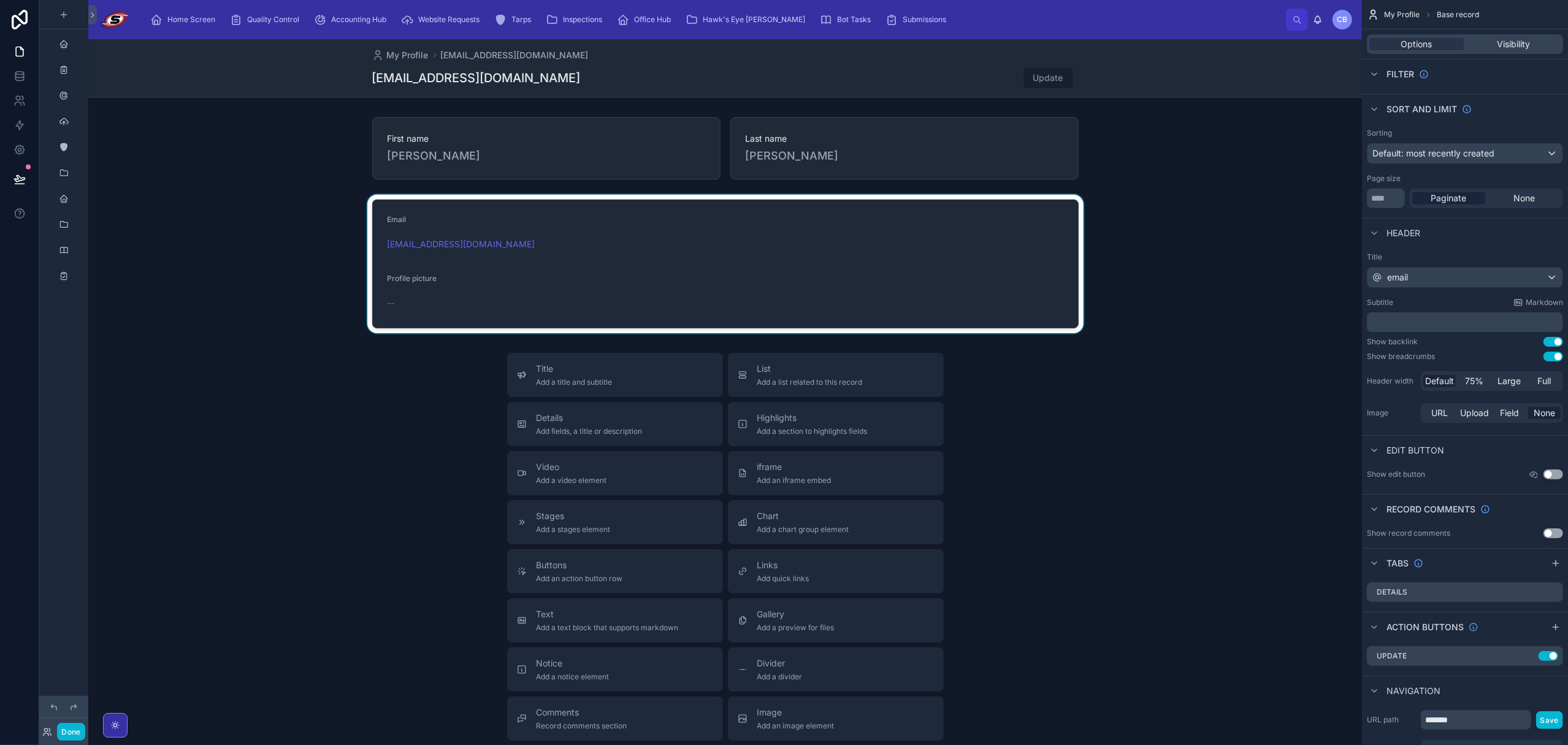
click at [733, 259] on div at bounding box center [725, 264] width 1274 height 139
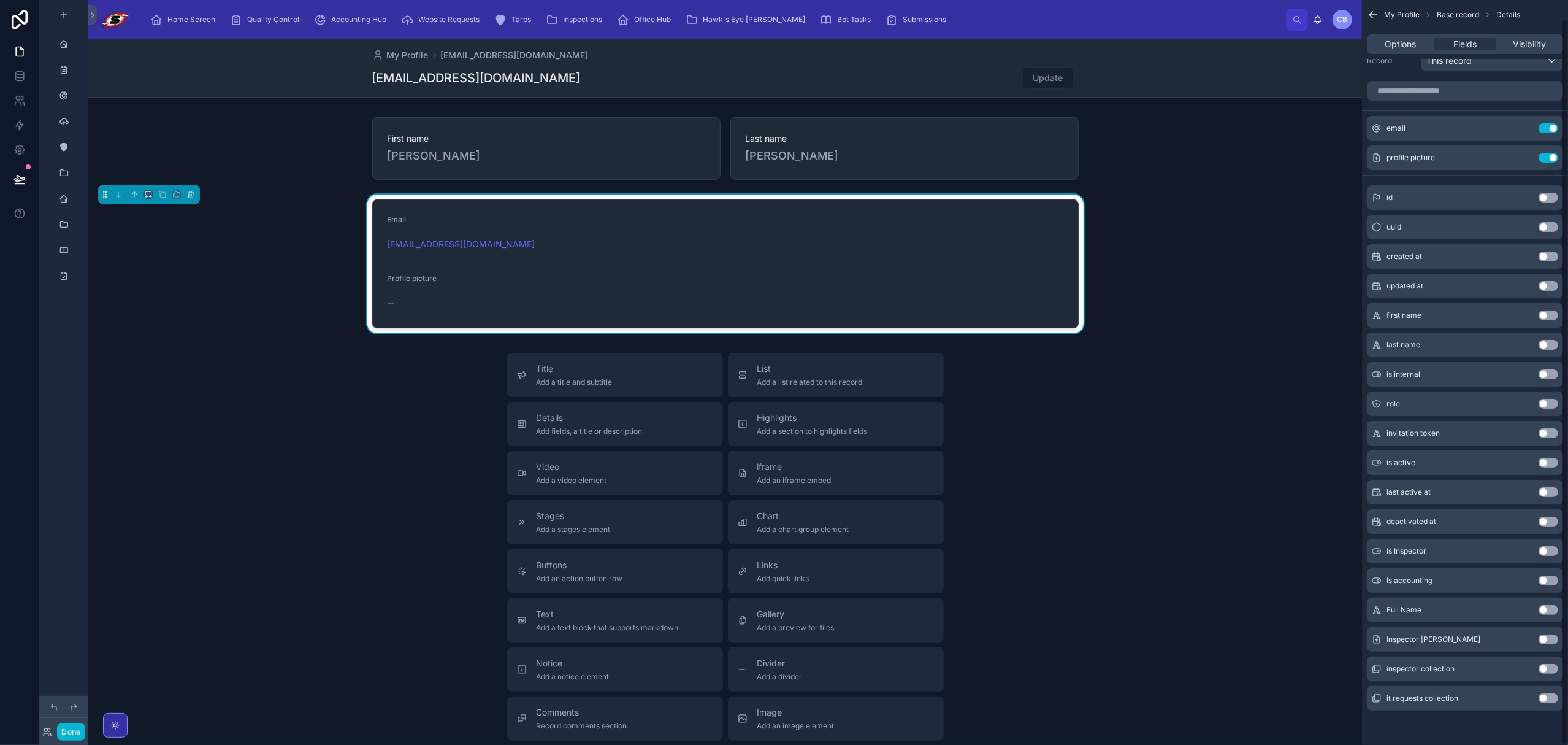
scroll to position [20, 0]
click at [79, 615] on button "Done" at bounding box center [71, 731] width 27 height 17
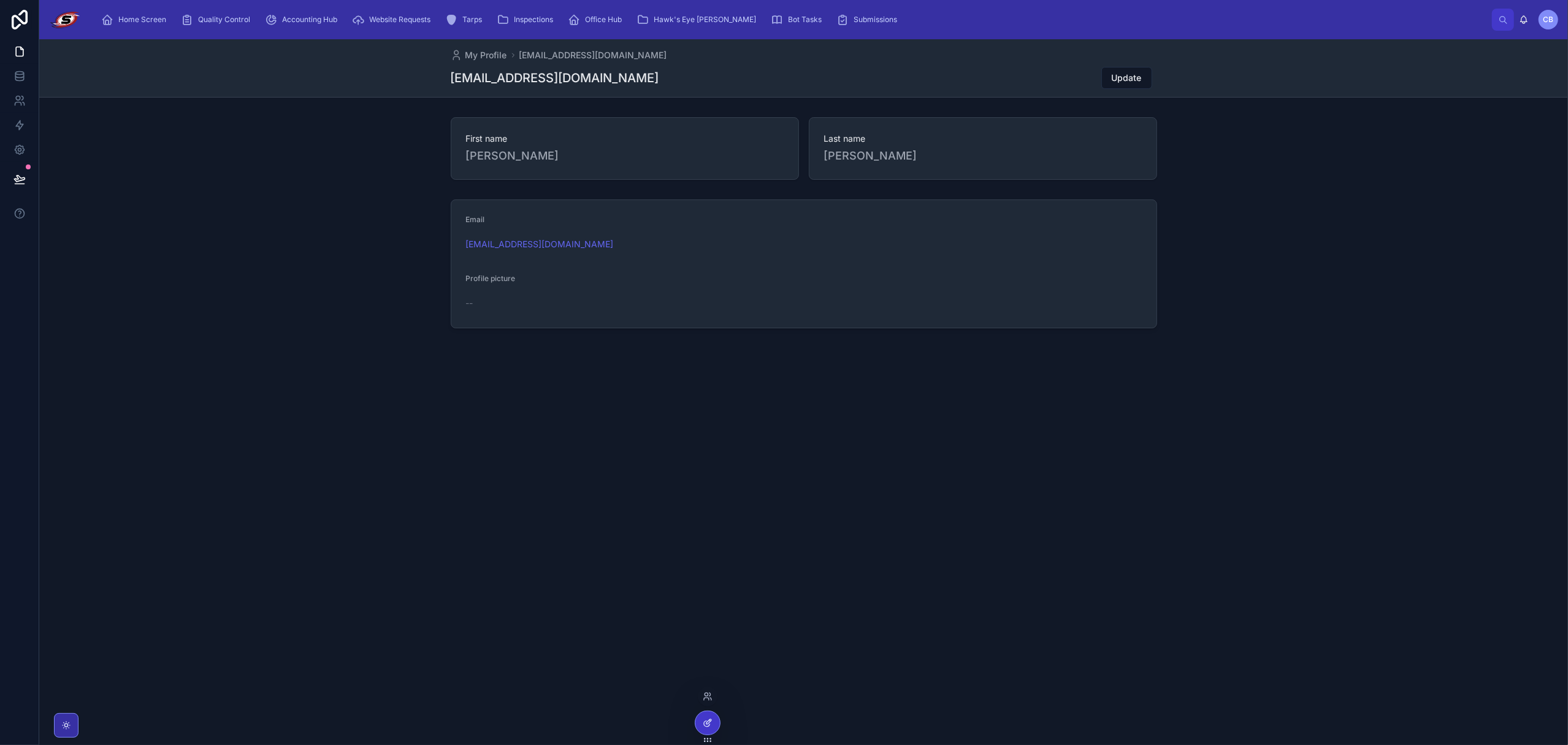
click at [716, 615] on div at bounding box center [707, 722] width 24 height 24
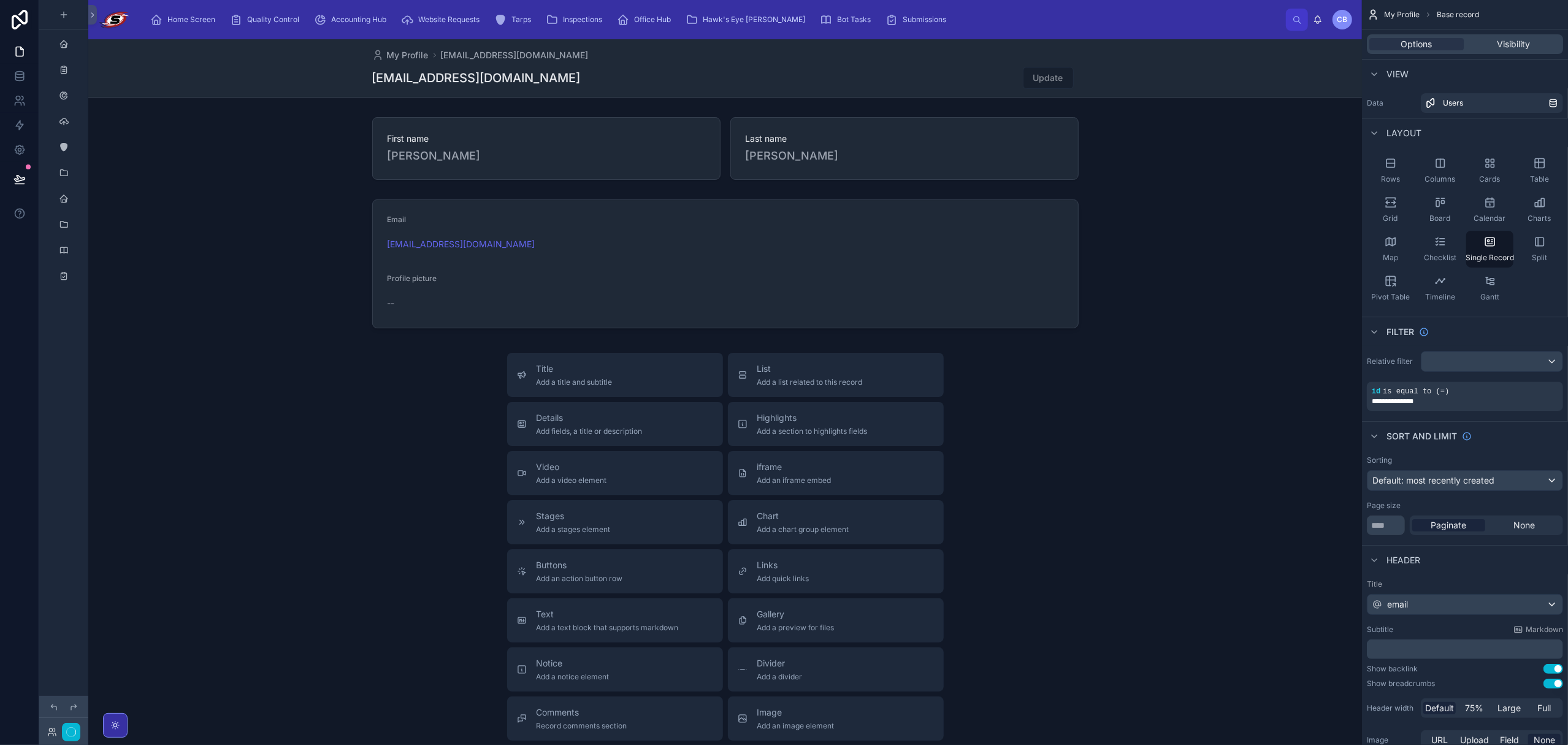
click at [733, 287] on div at bounding box center [725, 463] width 1274 height 848
click at [733, 429] on span "Add a section to highlights fields" at bounding box center [812, 431] width 110 height 10
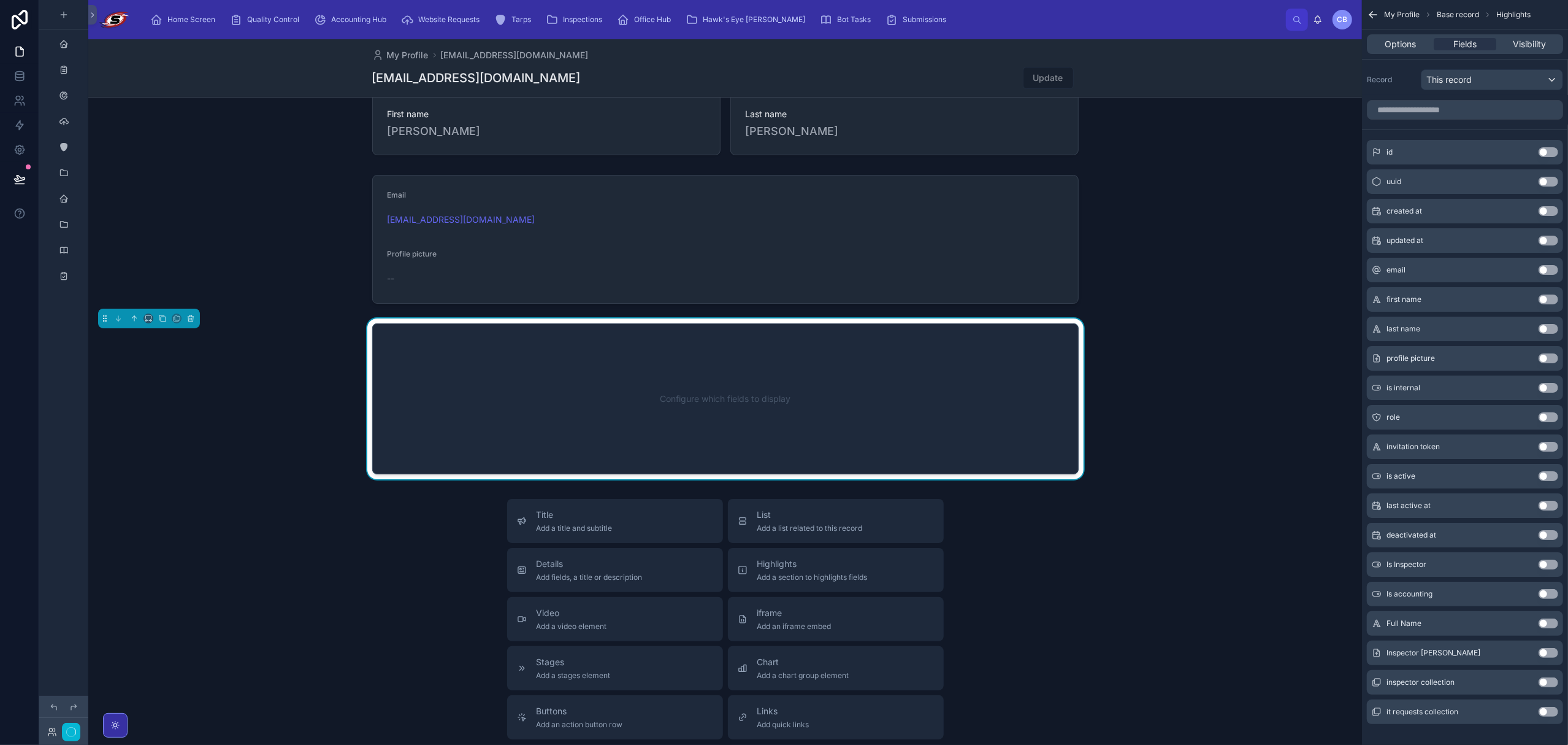
scroll to position [33, 0]
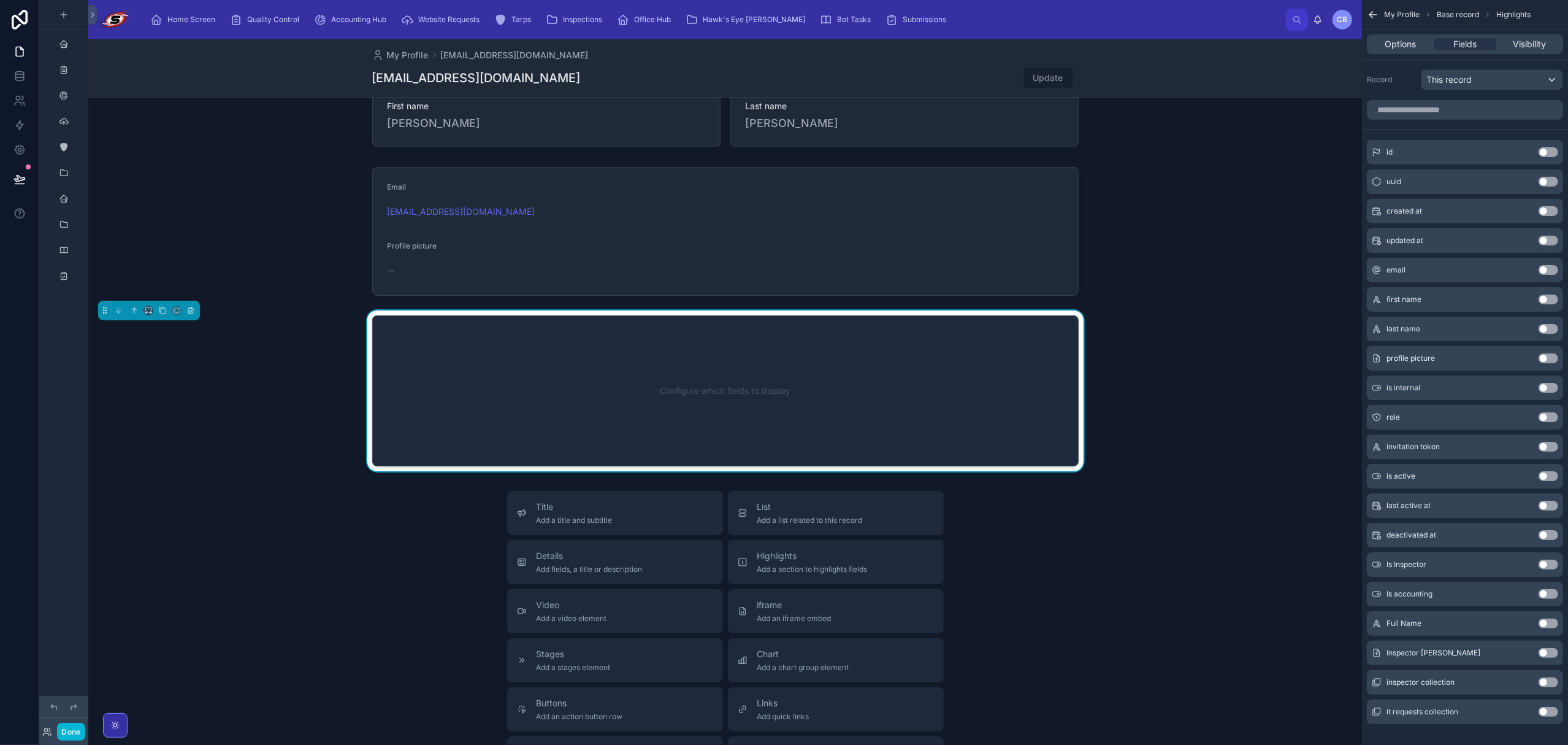
click at [702, 393] on div "Configure which fields to display" at bounding box center [725, 390] width 666 height 110
click at [733, 615] on button "Use setting" at bounding box center [1548, 652] width 20 height 10
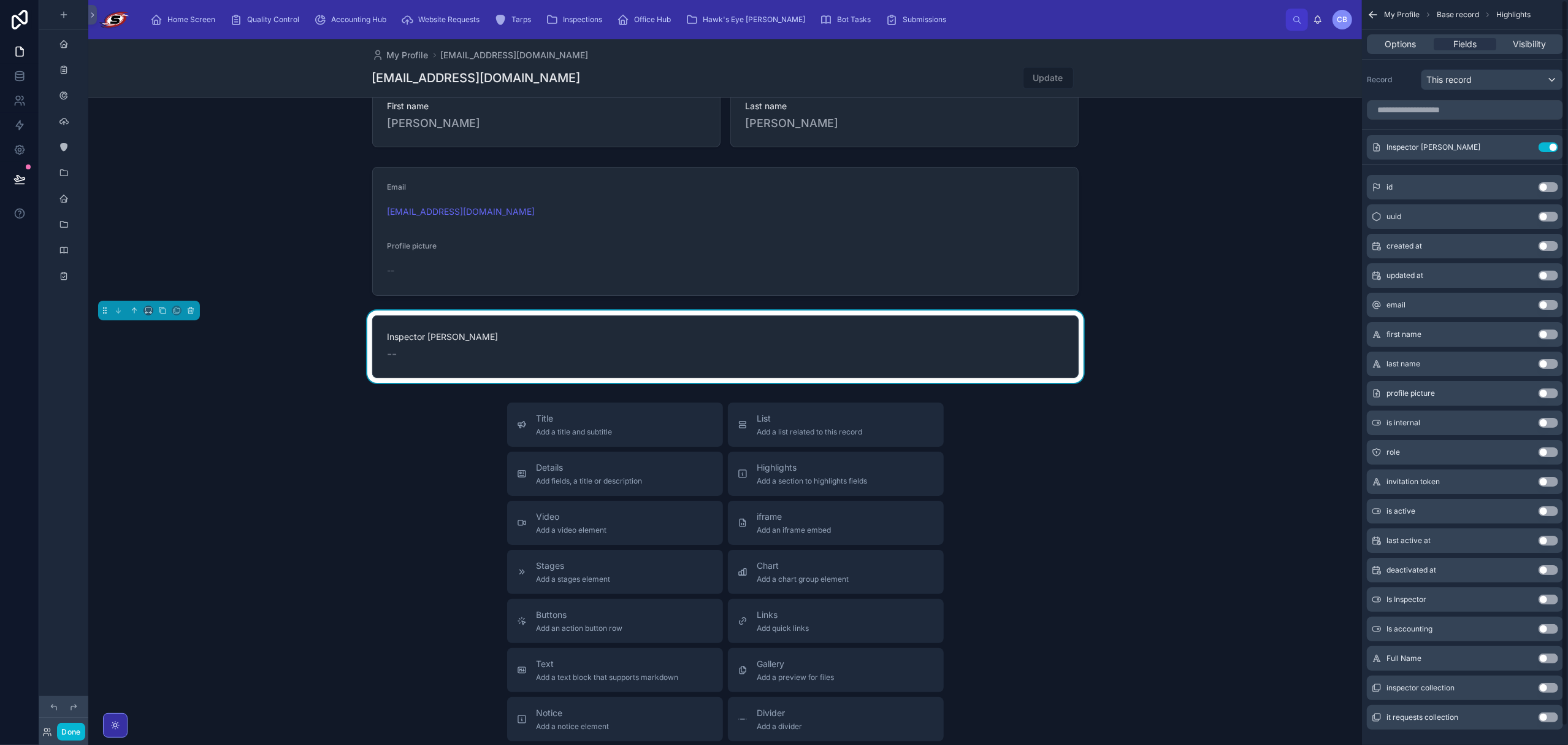
click at [668, 336] on span "Inspector [PERSON_NAME]" at bounding box center [726, 336] width 675 height 12
click at [91, 14] on icon at bounding box center [92, 15] width 8 height 9
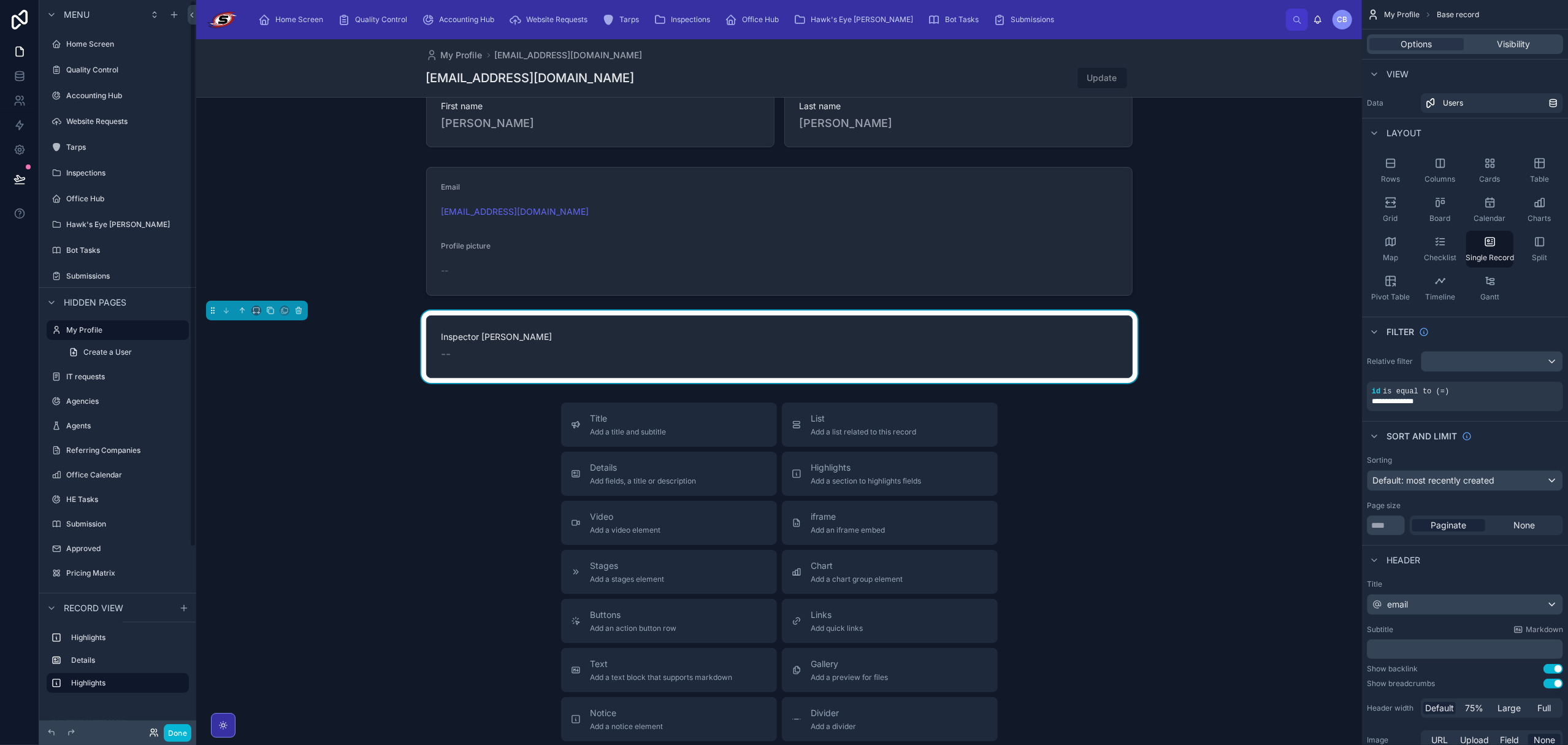
click at [149, 615] on icon at bounding box center [153, 732] width 10 height 10
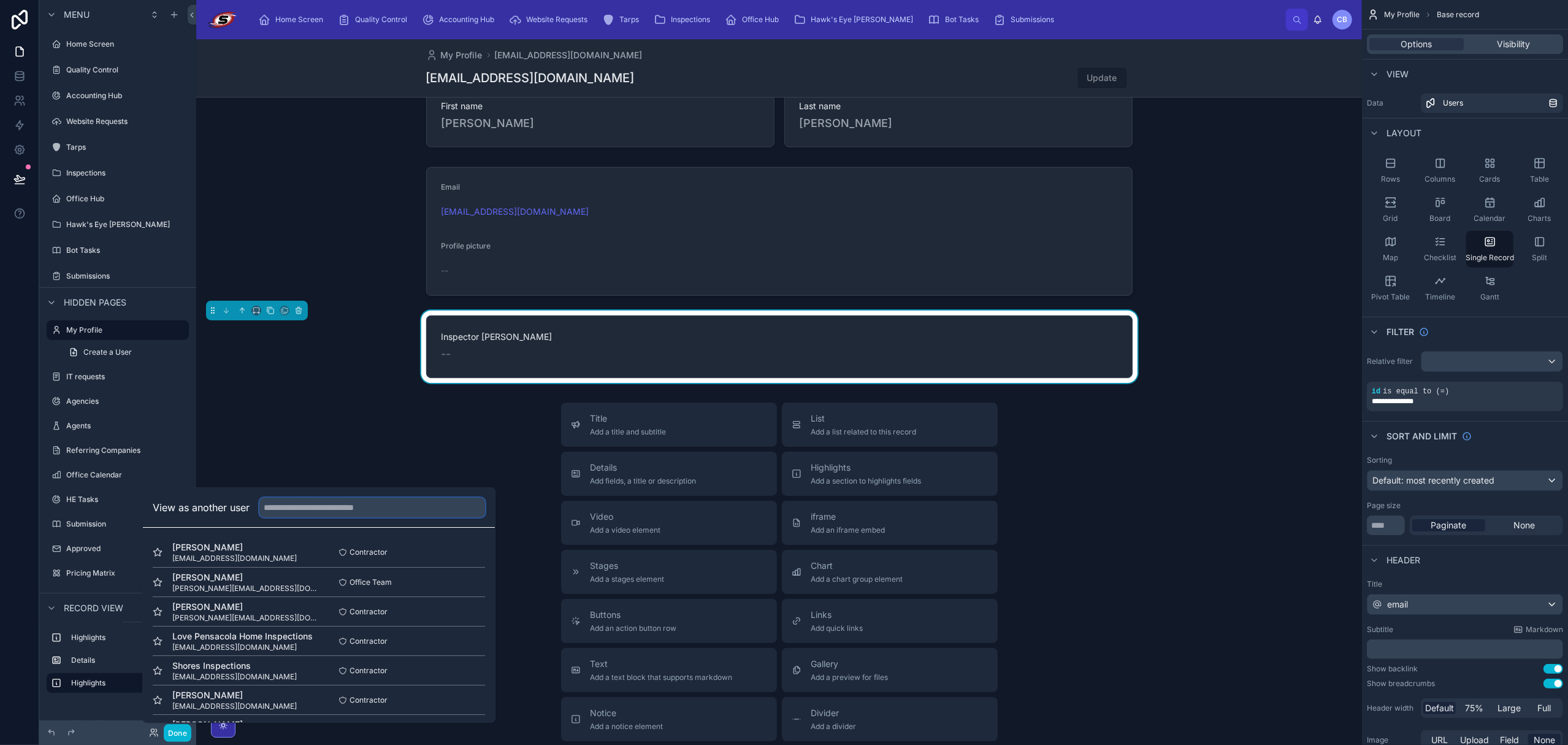
click at [314, 498] on input "text" at bounding box center [372, 507] width 225 height 20
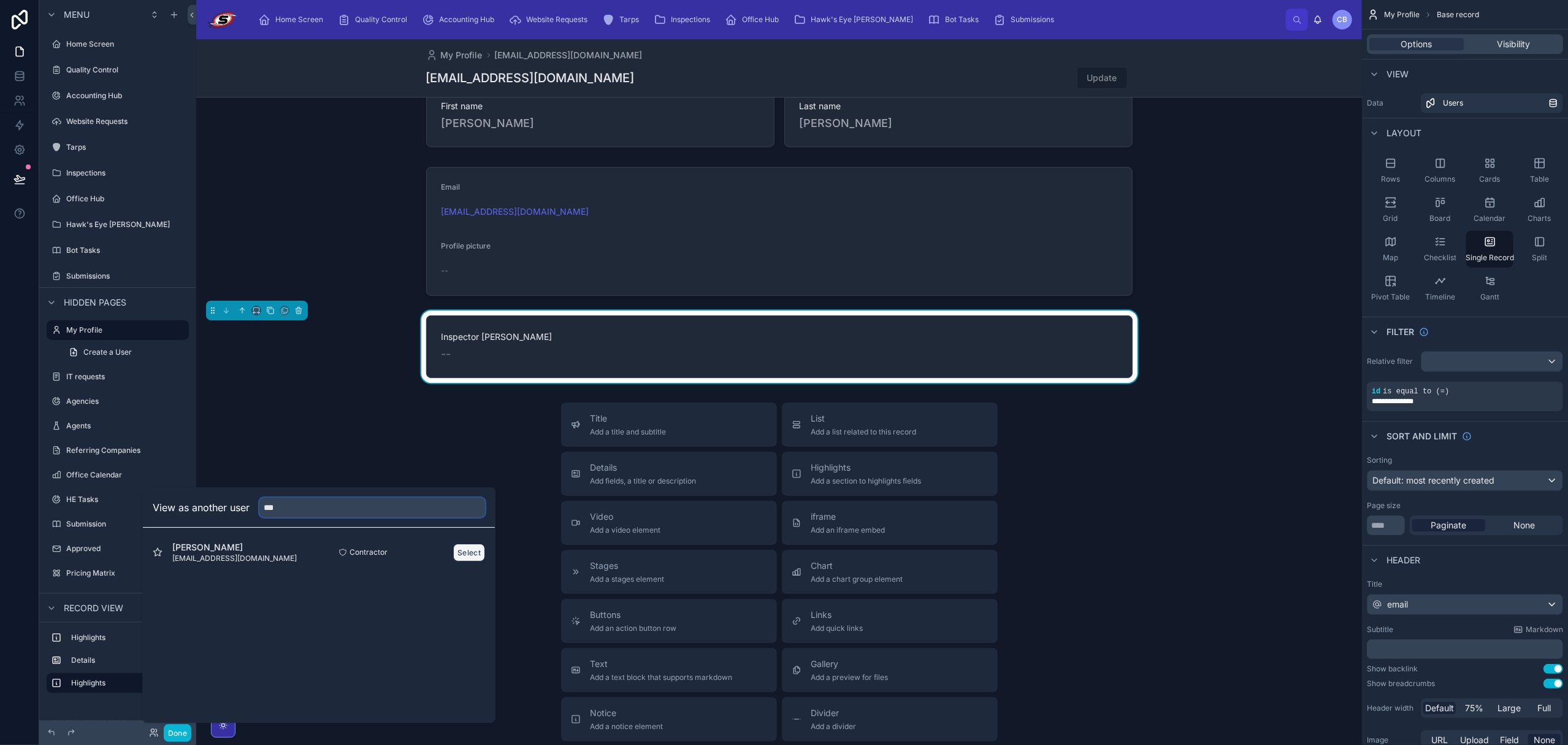
type input "***"
click at [466, 556] on button "Select" at bounding box center [469, 552] width 32 height 17
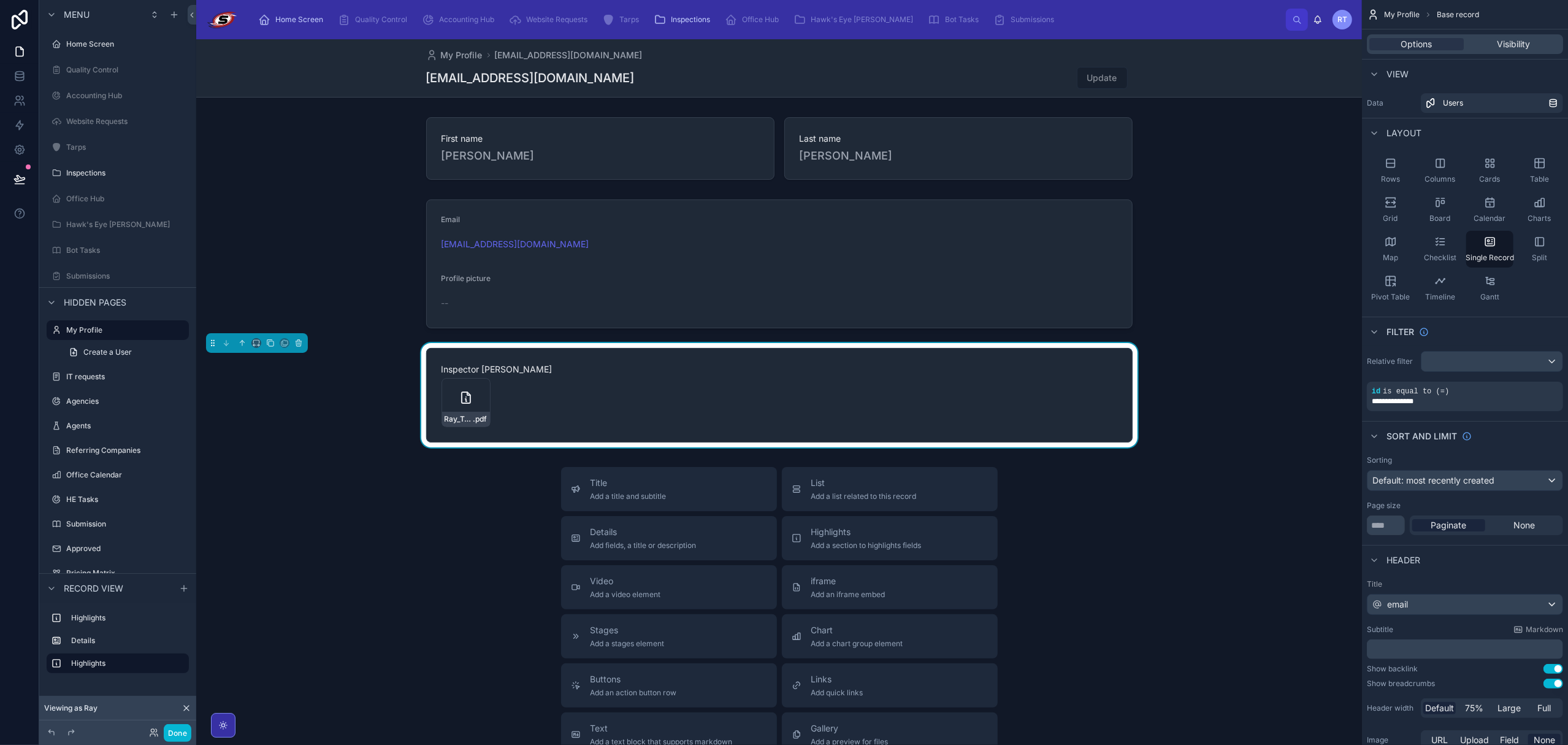
click at [506, 397] on div "Ray_TrujilloCompletedSSC_Inspector_SLA_v2 .pdf" at bounding box center [779, 402] width 675 height 49
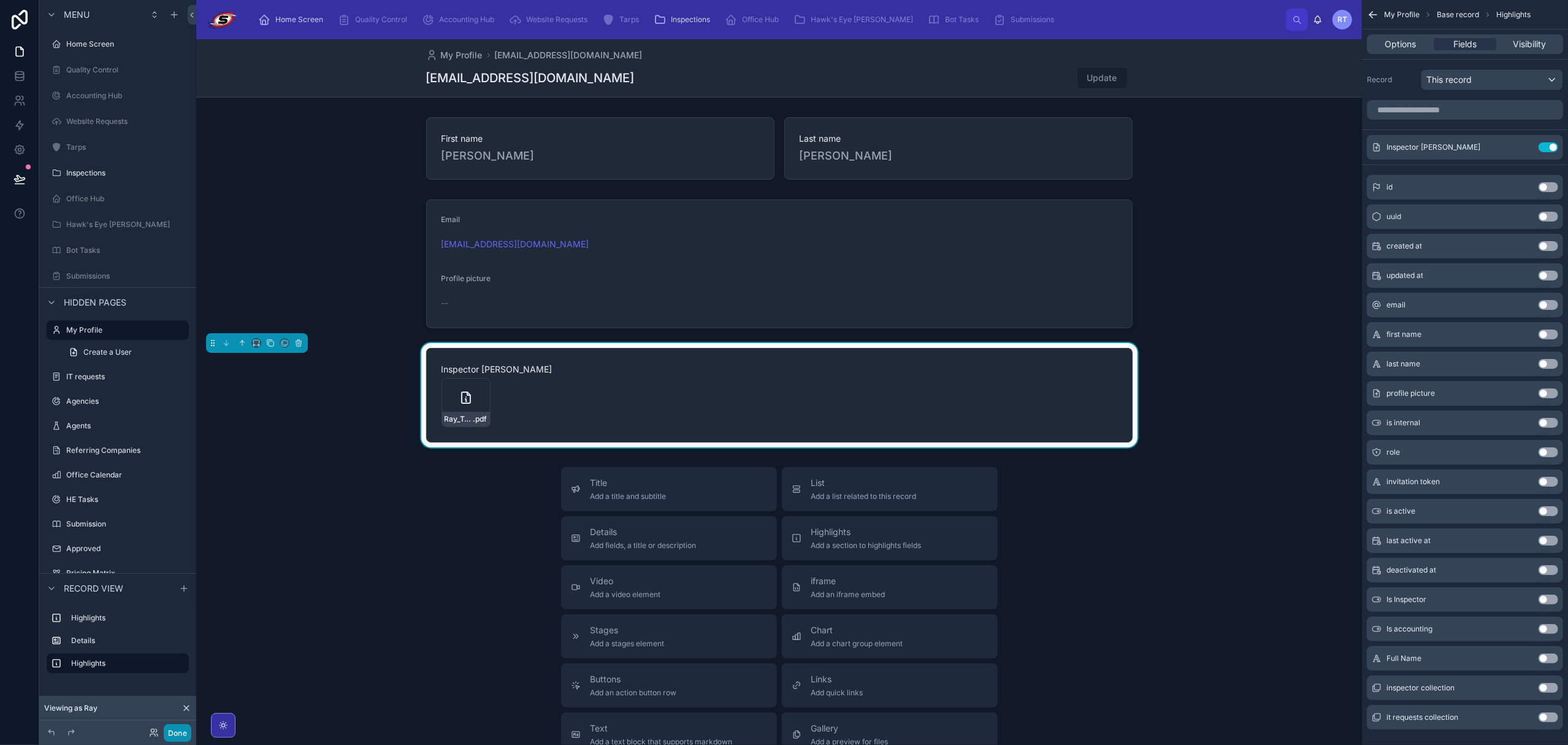
click at [183, 731] on button "Done" at bounding box center [178, 732] width 27 height 17
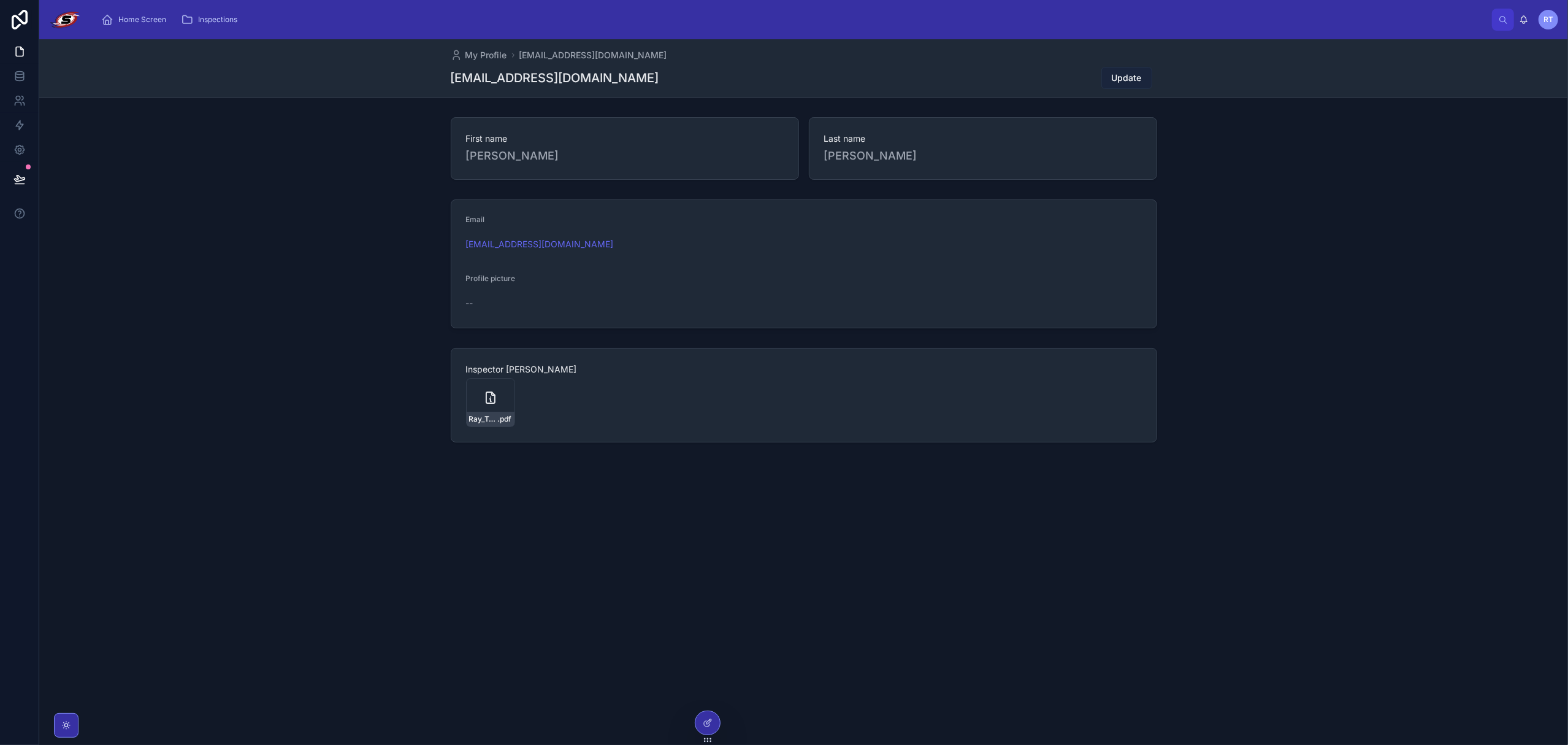
click at [1112, 77] on span "Update" at bounding box center [1127, 78] width 30 height 12
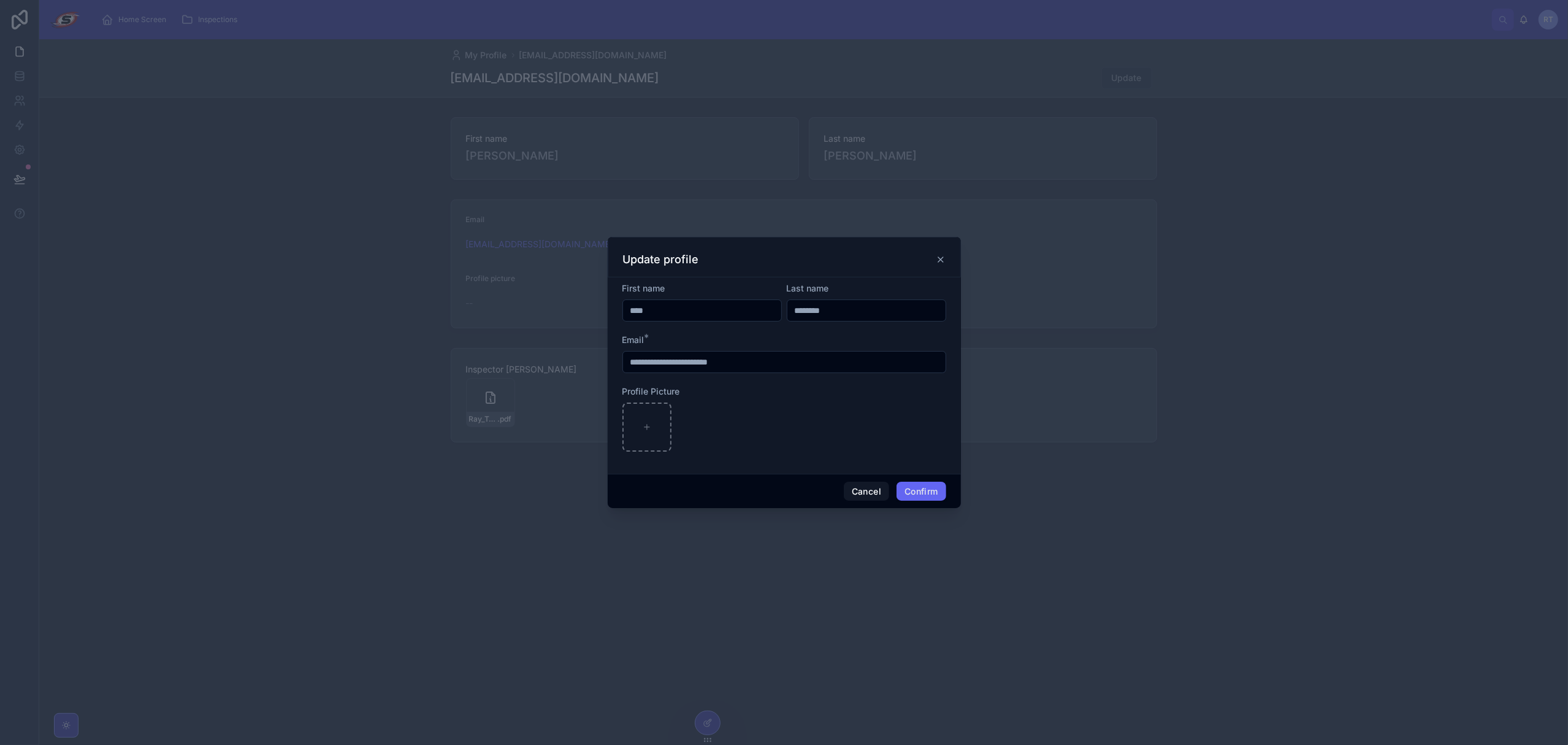
click at [940, 257] on icon at bounding box center [940, 259] width 10 height 10
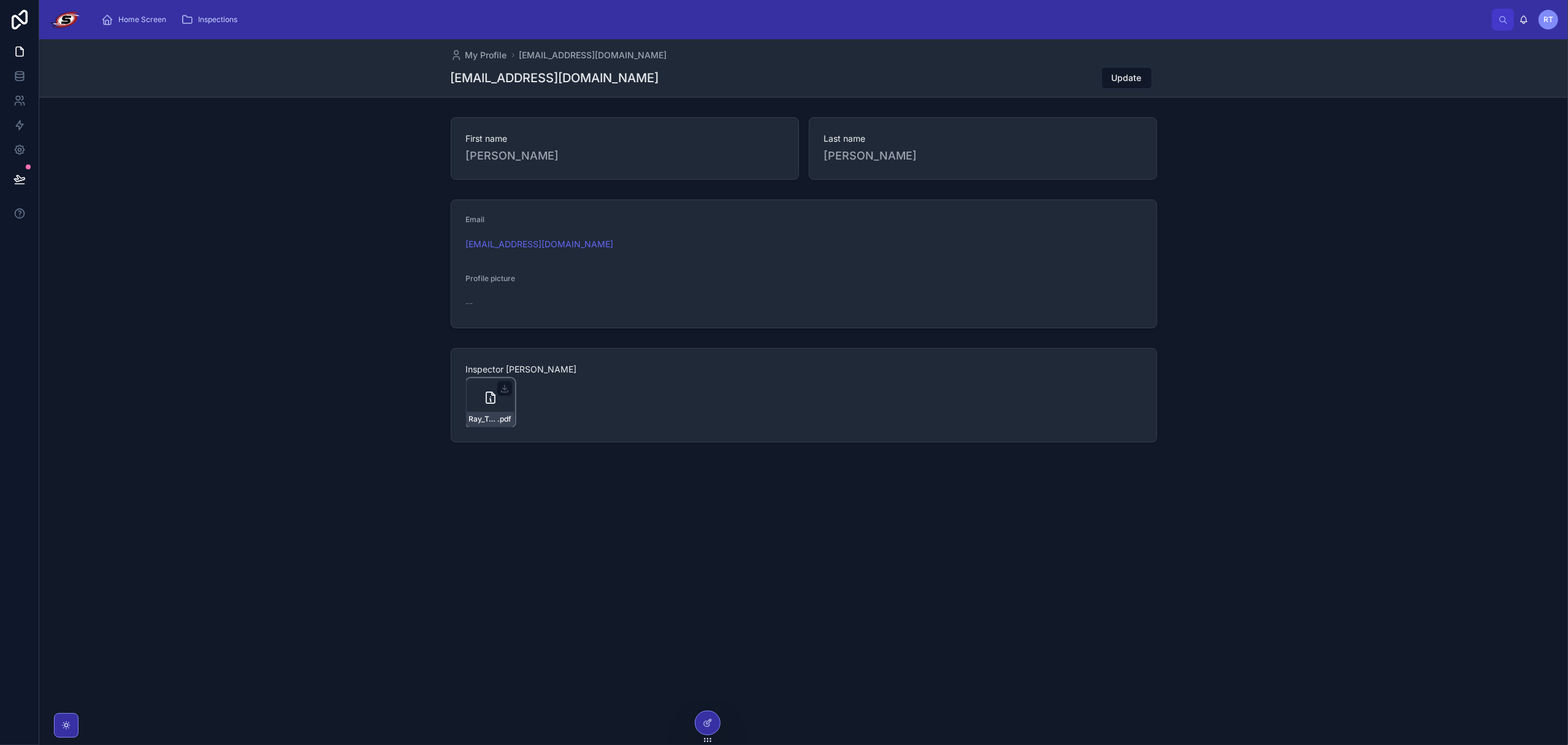
click at [476, 399] on div "Ray_TrujilloCompletedSSC_Inspector_SLA_v2 .pdf" at bounding box center [490, 402] width 49 height 49
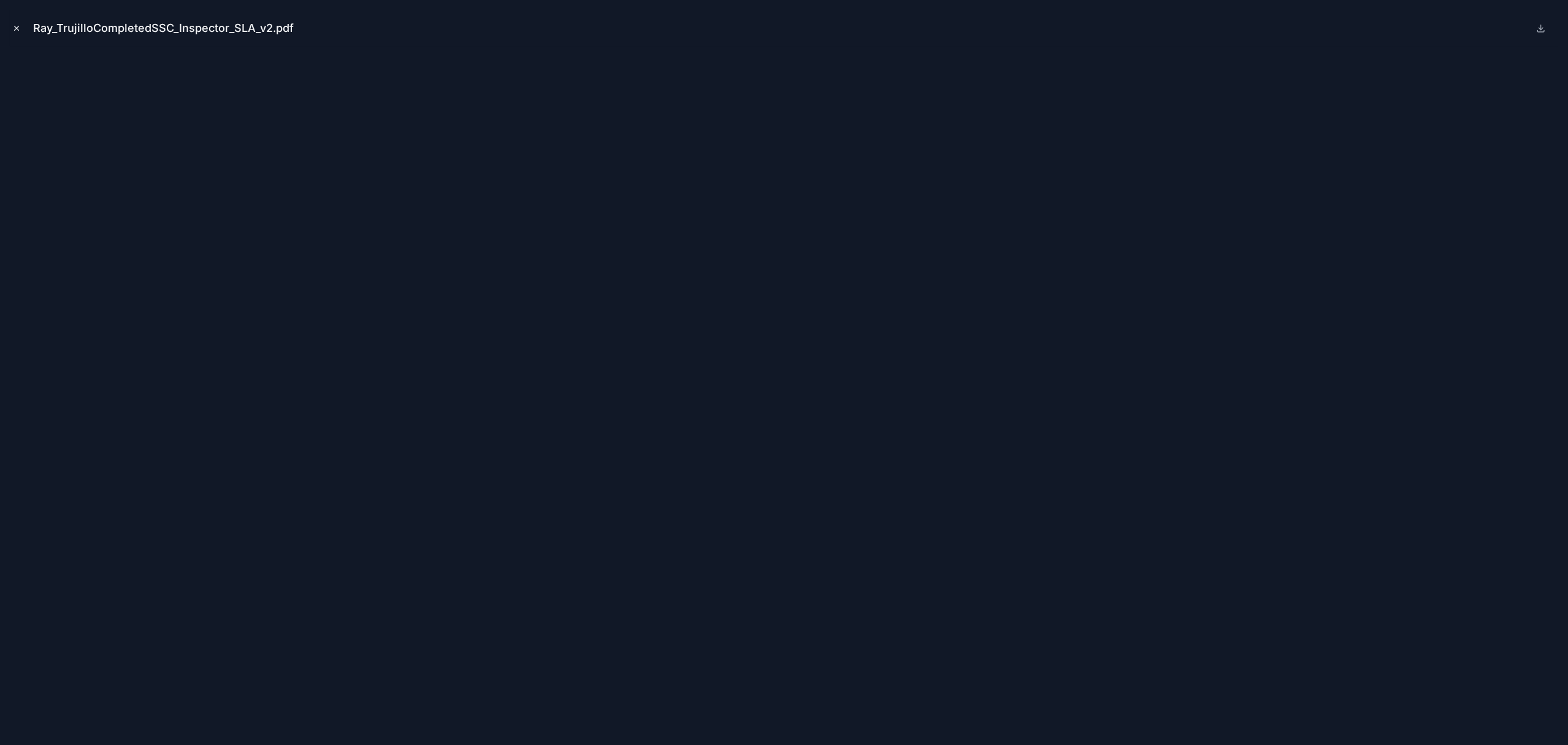
click at [14, 25] on icon "Close modal" at bounding box center [16, 28] width 8 height 8
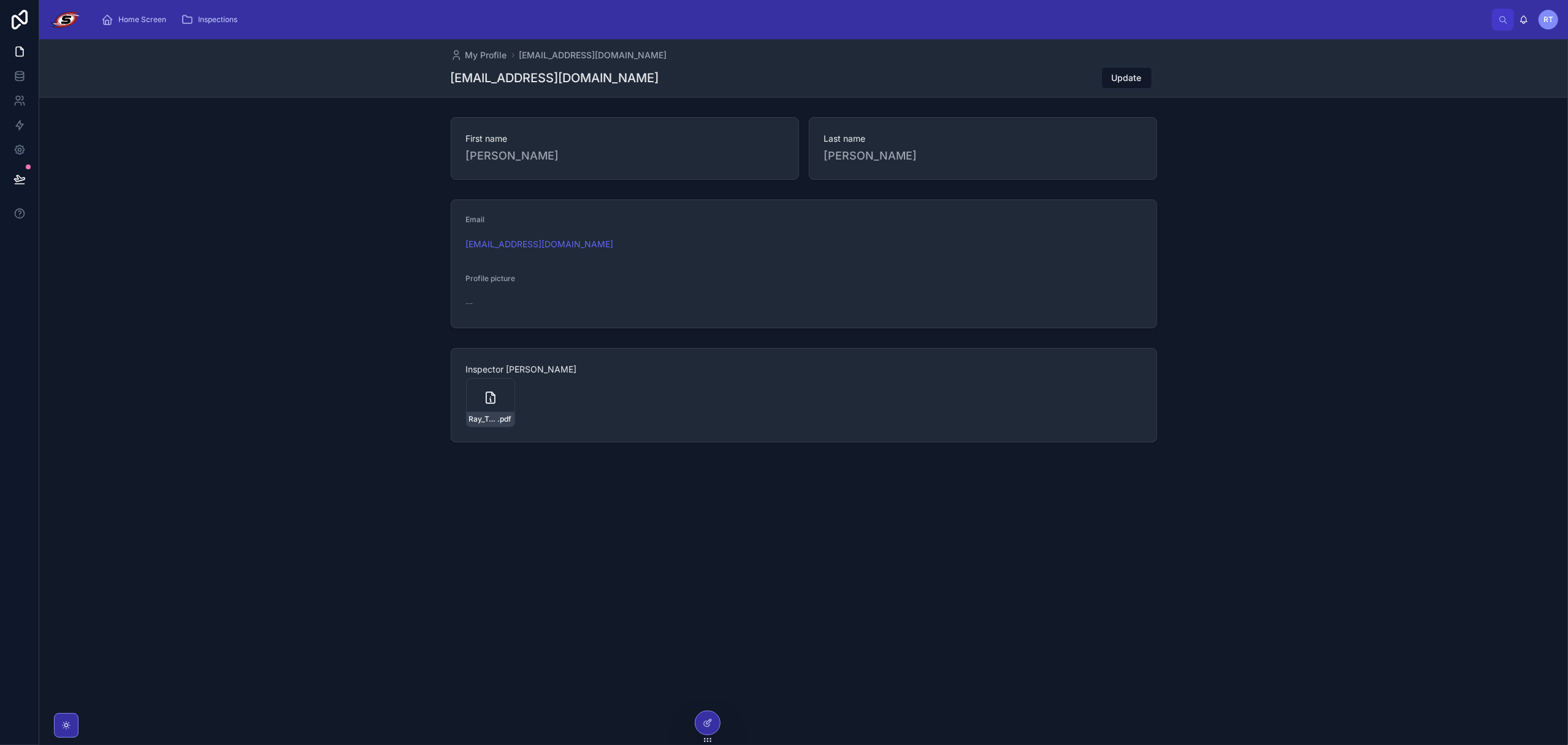
drag, startPoint x: 217, startPoint y: 158, endPoint x: 261, endPoint y: 143, distance: 46.5
click at [219, 158] on div "First name Ray Last name Trujillo" at bounding box center [804, 148] width 1529 height 72
drag, startPoint x: 690, startPoint y: 717, endPoint x: 701, endPoint y: 717, distance: 11.0
click at [691, 717] on div "My Profile trujilloinspect@gmail.com trujilloinspect@gmail.com Update First nam…" at bounding box center [804, 392] width 1529 height 706
click at [719, 715] on div at bounding box center [707, 727] width 26 height 34
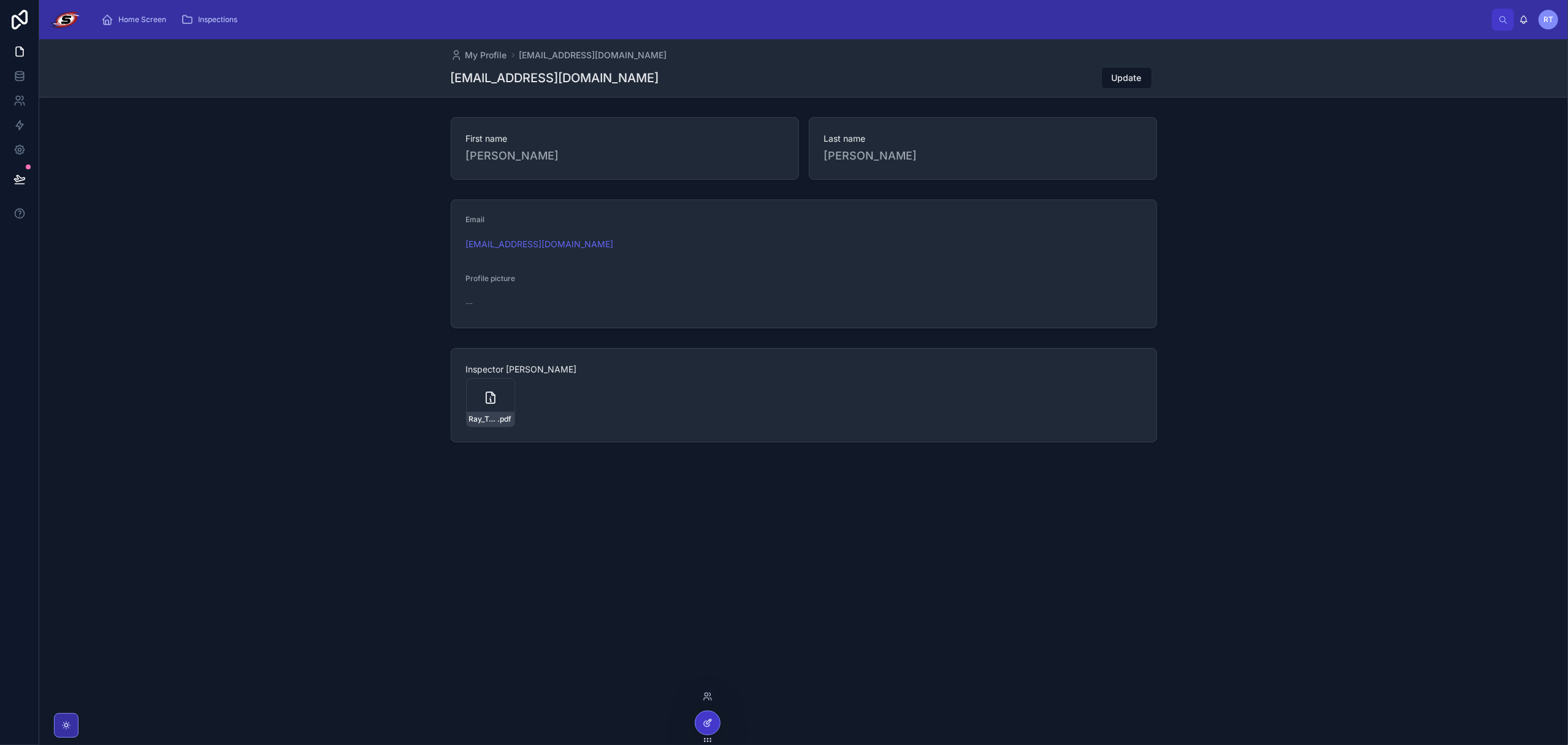
click at [703, 719] on icon at bounding box center [707, 722] width 10 height 10
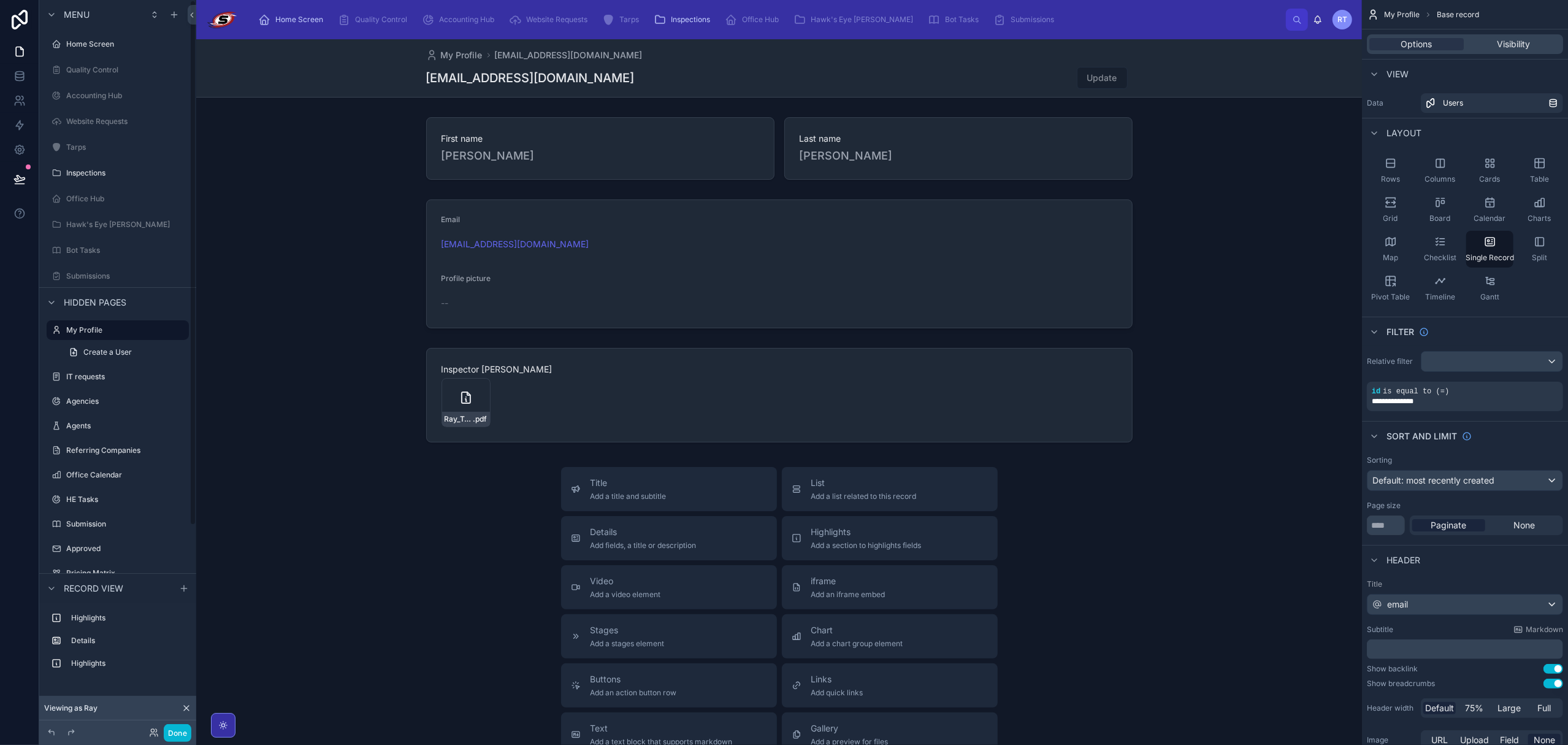
click at [189, 701] on div "Viewing as Ray" at bounding box center [118, 708] width 157 height 24
click at [187, 705] on icon at bounding box center [186, 708] width 10 height 10
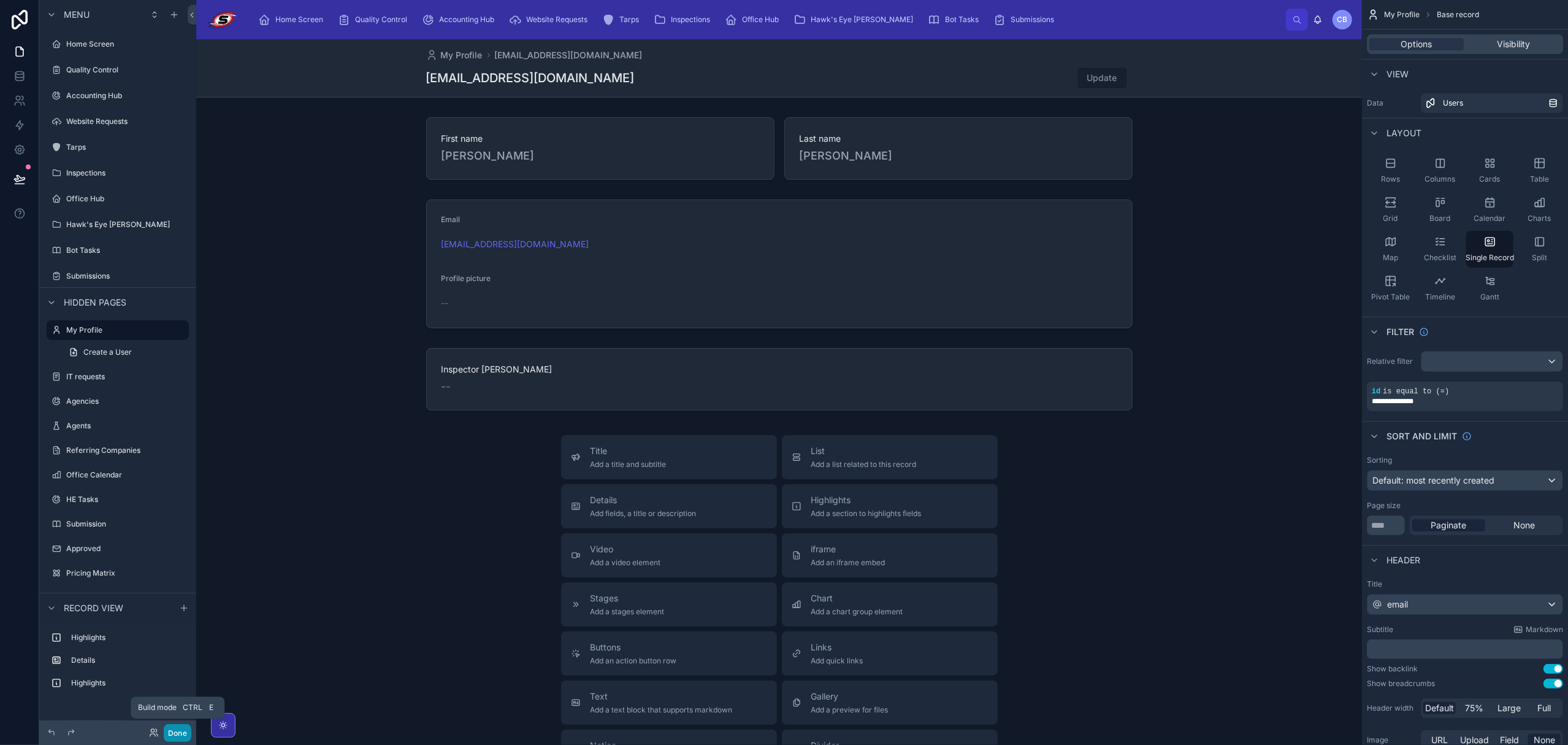
click at [180, 732] on button "Done" at bounding box center [178, 732] width 27 height 17
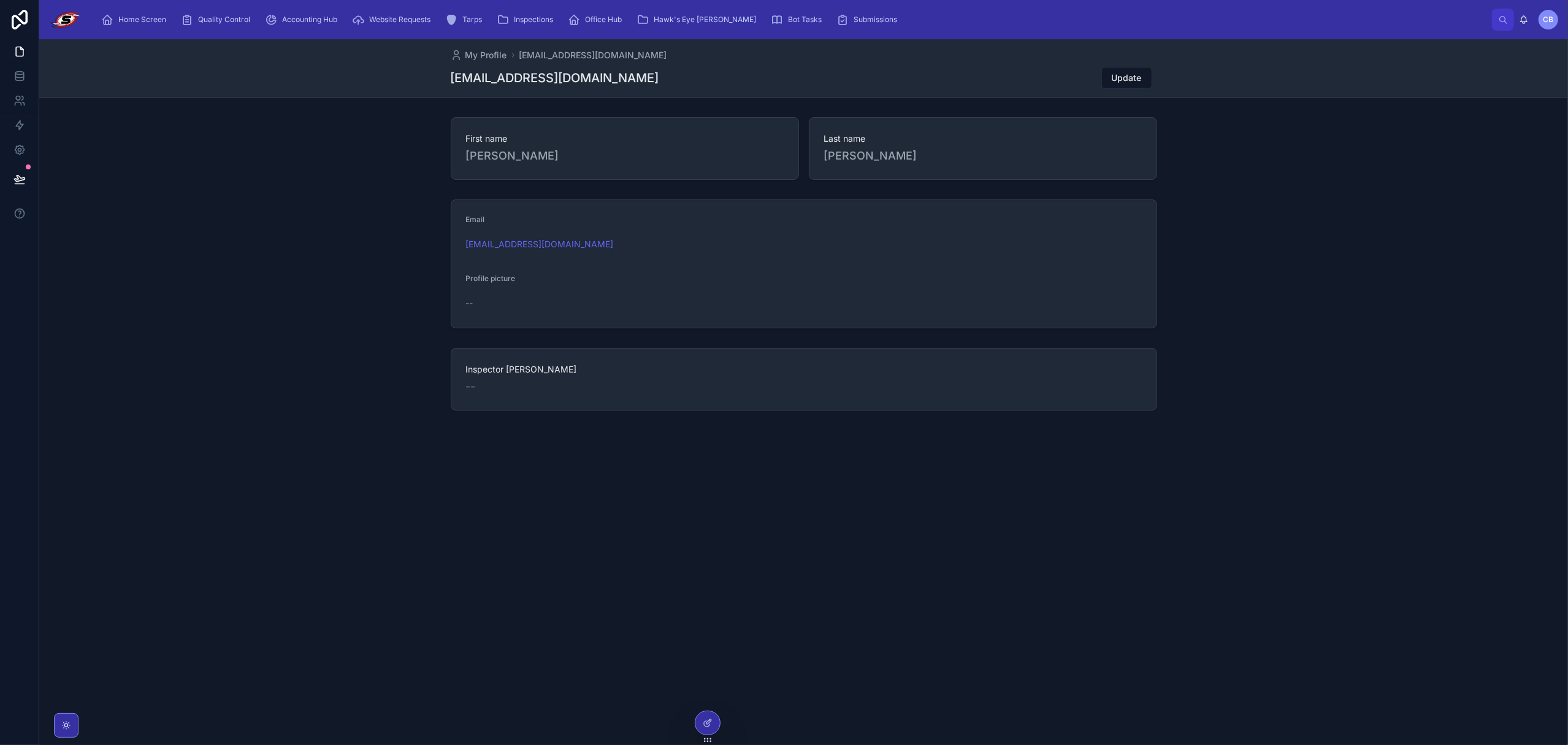
click at [694, 362] on div "Inspector SLA --" at bounding box center [804, 379] width 707 height 62
click at [707, 726] on div at bounding box center [707, 722] width 24 height 24
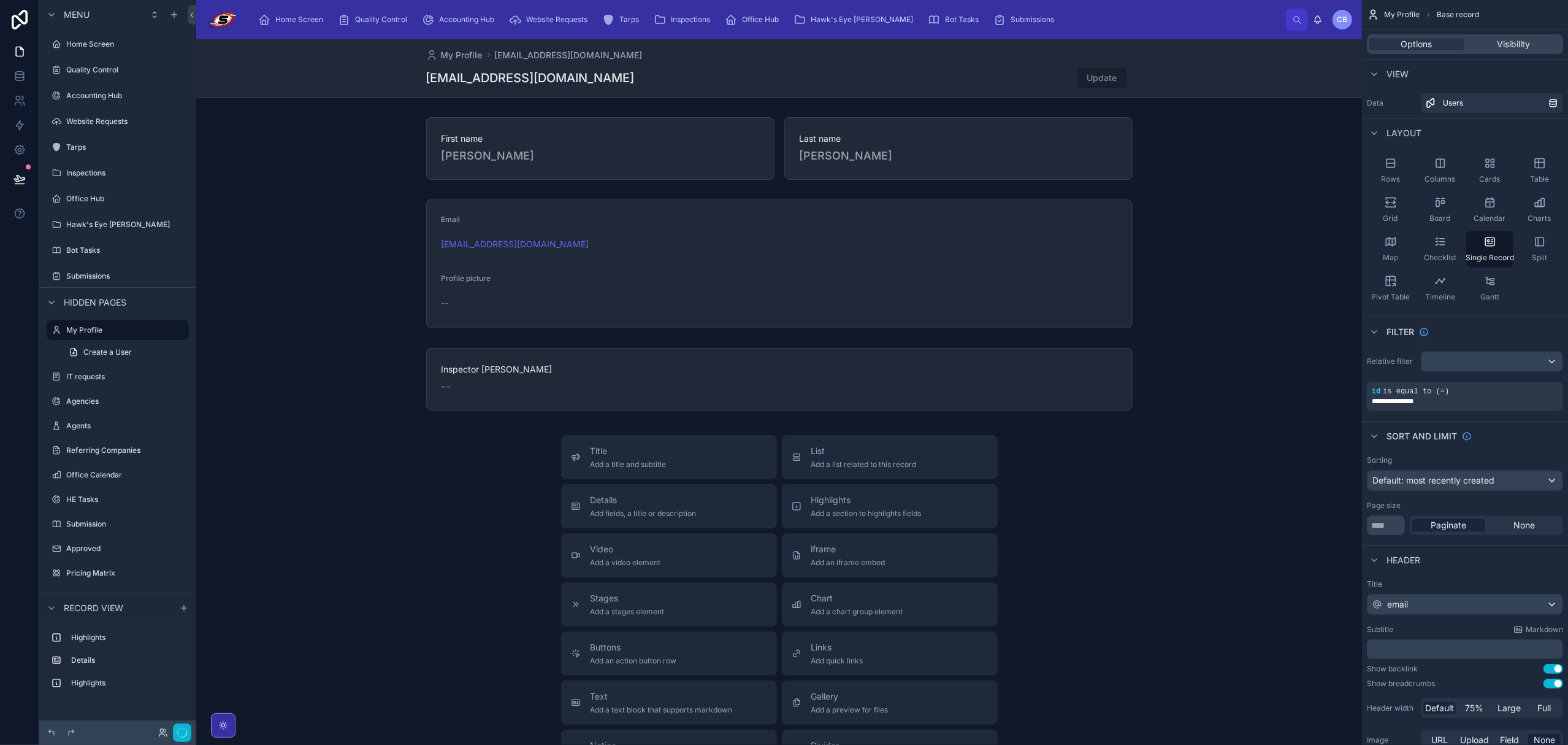
click at [691, 380] on div at bounding box center [779, 504] width 1166 height 930
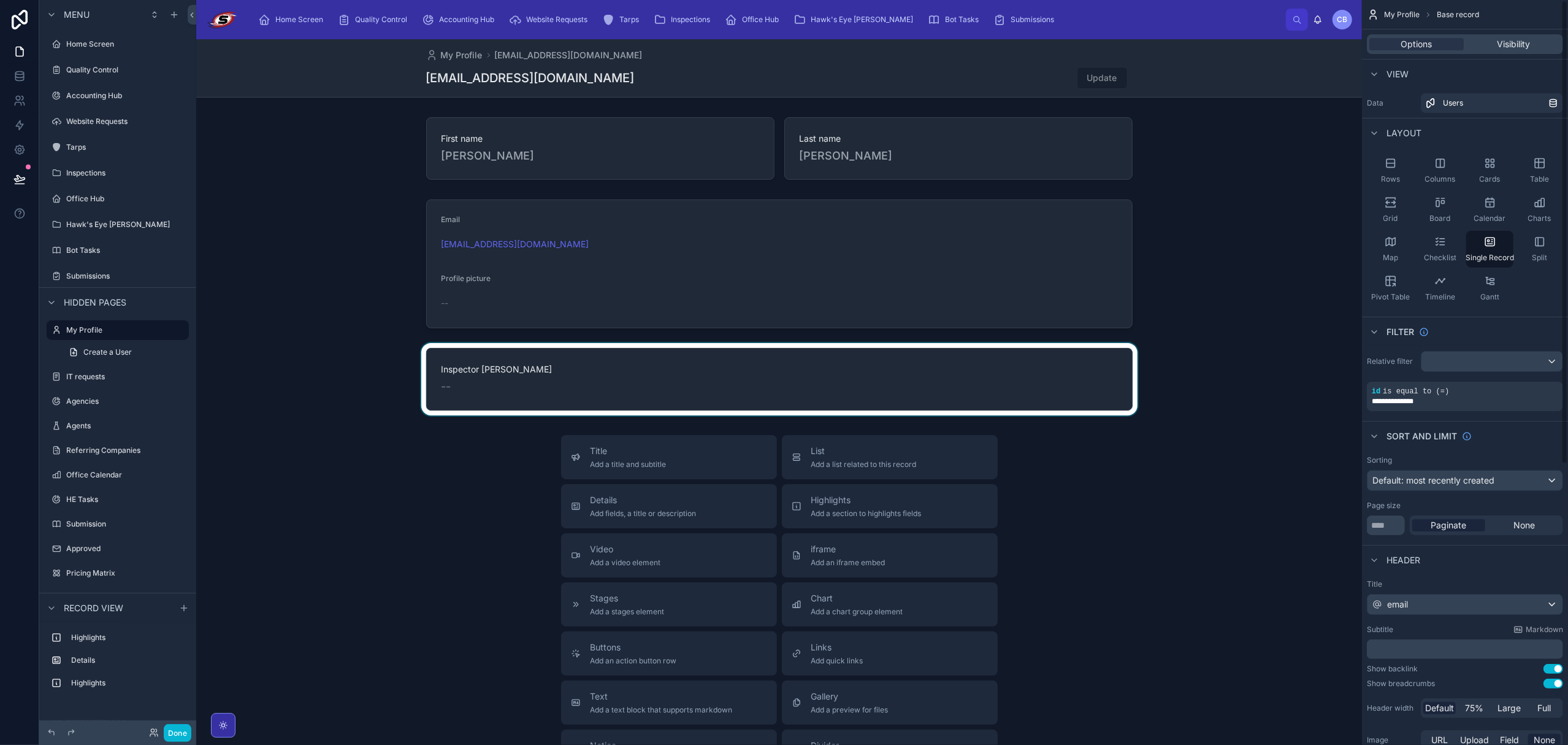
click at [895, 359] on div at bounding box center [779, 379] width 1166 height 72
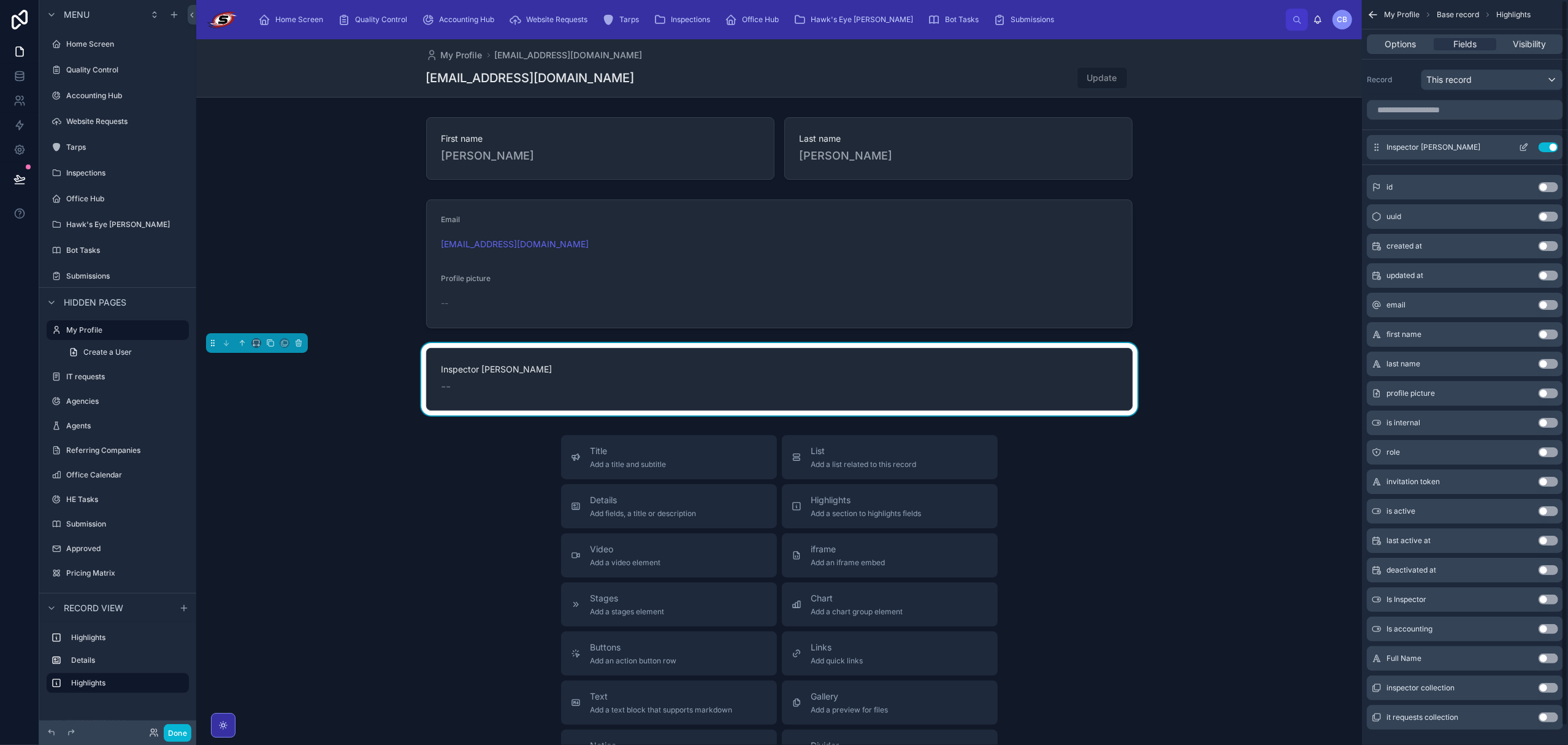
click at [1521, 145] on icon "scrollable content" at bounding box center [1523, 147] width 10 height 10
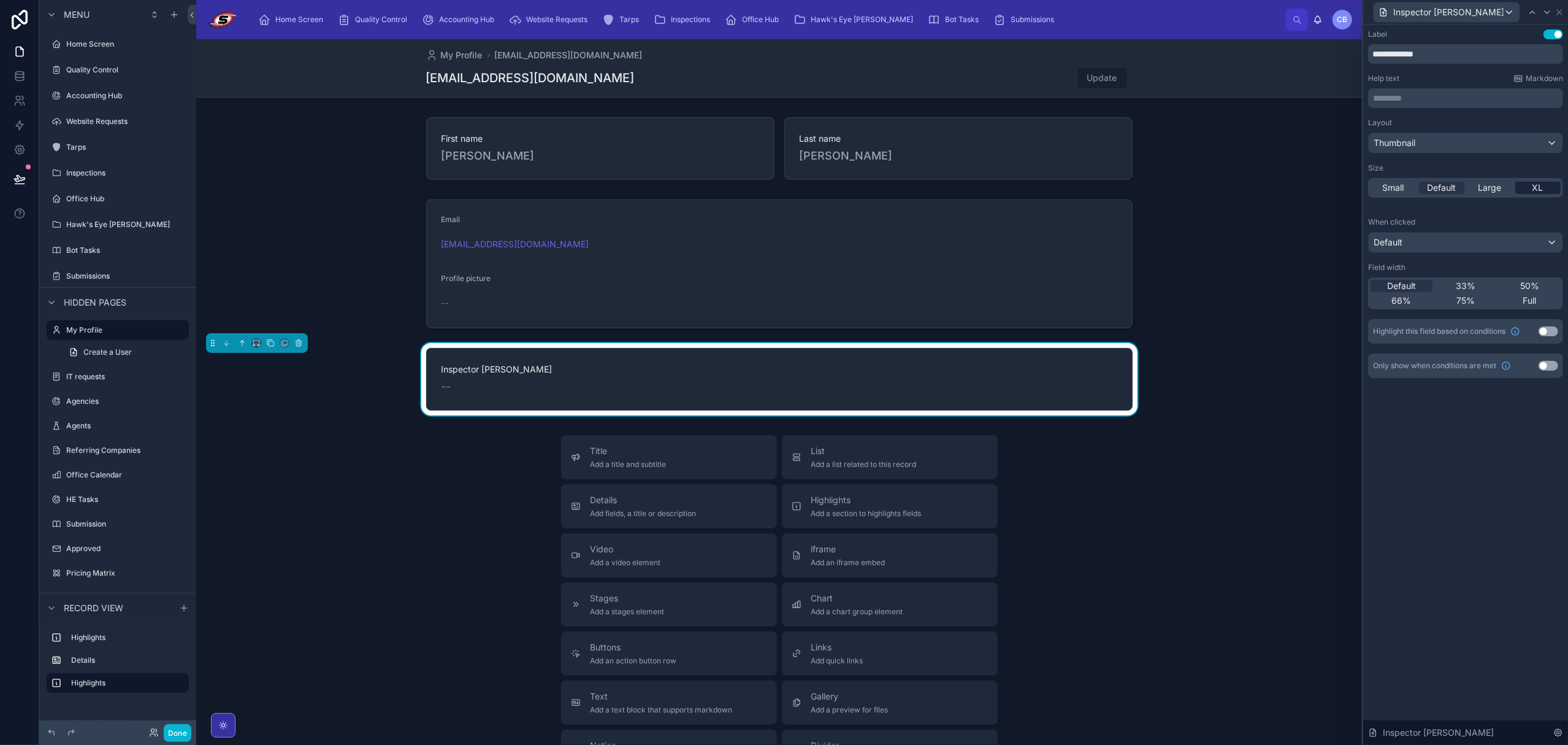
click at [1533, 187] on span "XL" at bounding box center [1538, 188] width 11 height 12
click at [1450, 239] on div "Default" at bounding box center [1465, 242] width 194 height 20
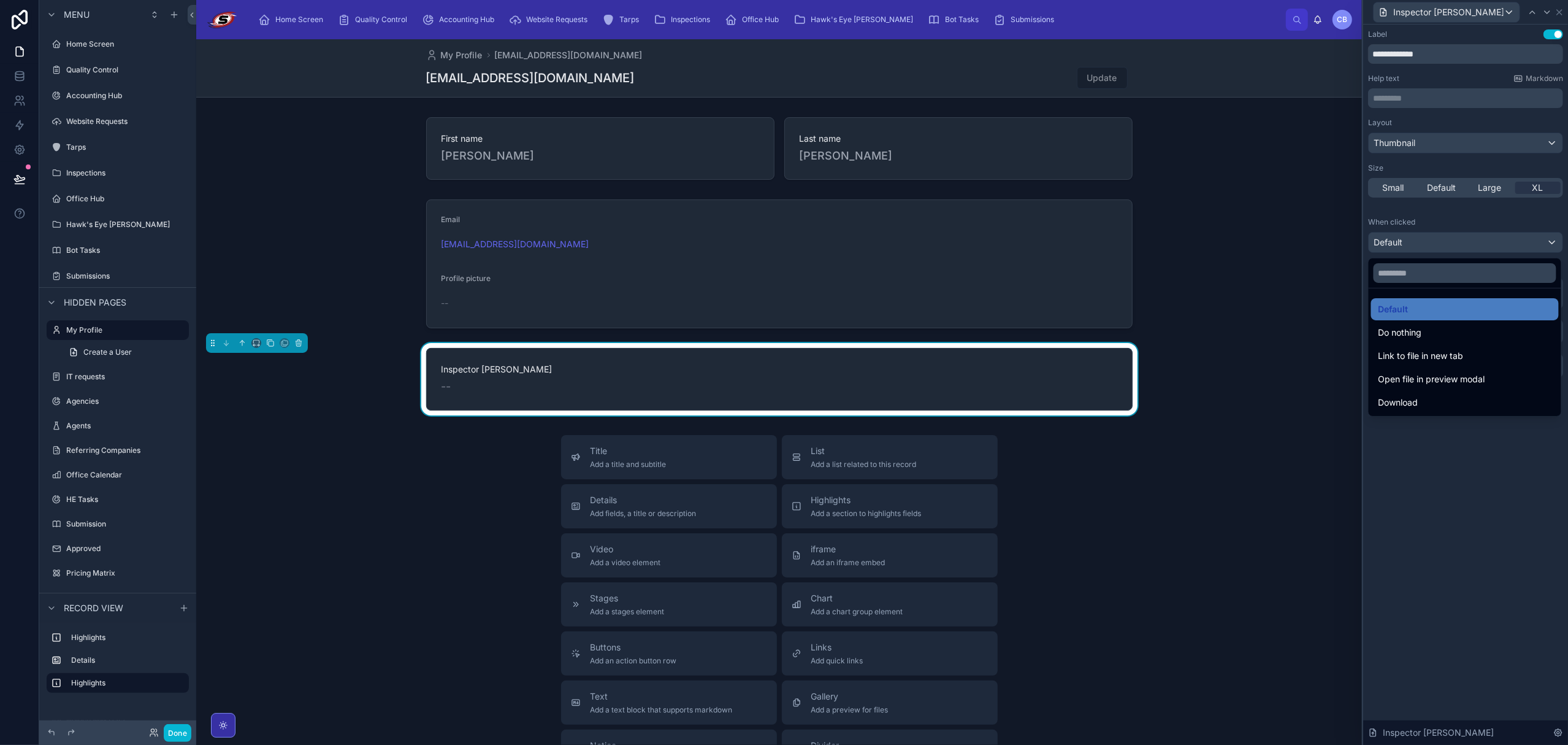
click at [1469, 217] on div at bounding box center [1466, 372] width 205 height 745
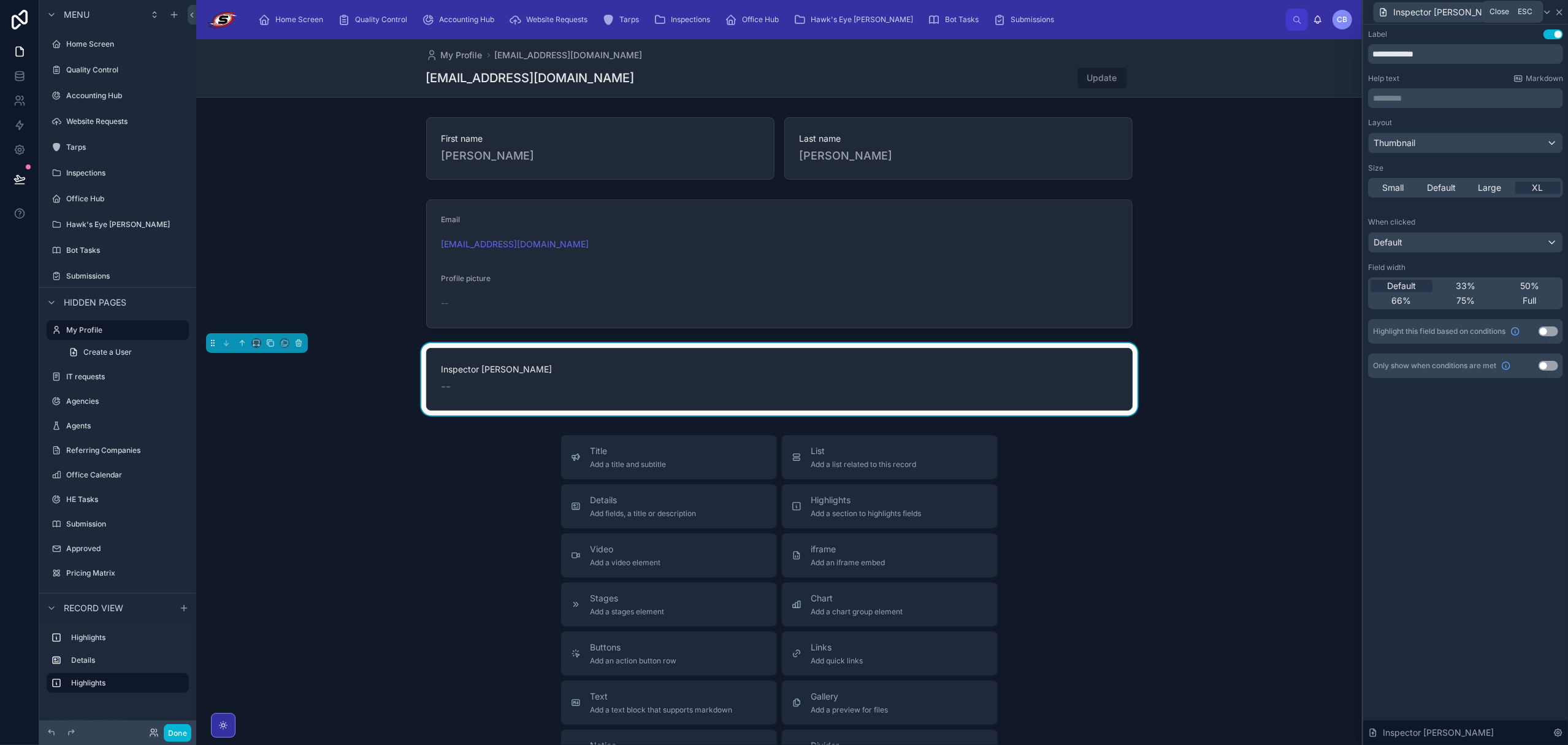
click at [1556, 12] on icon at bounding box center [1559, 12] width 10 height 10
